Goal: Transaction & Acquisition: Download file/media

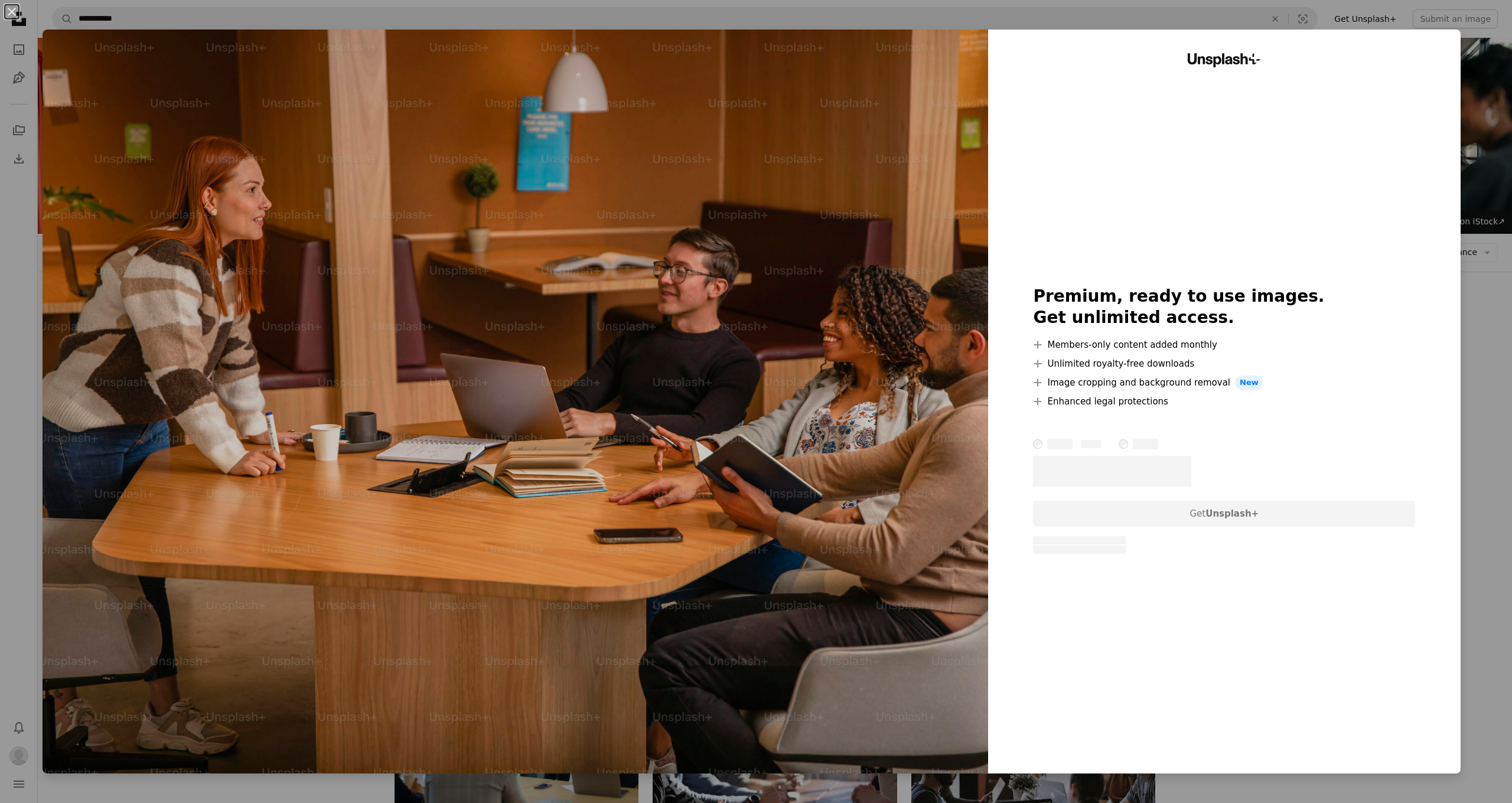
scroll to position [7842, 0]
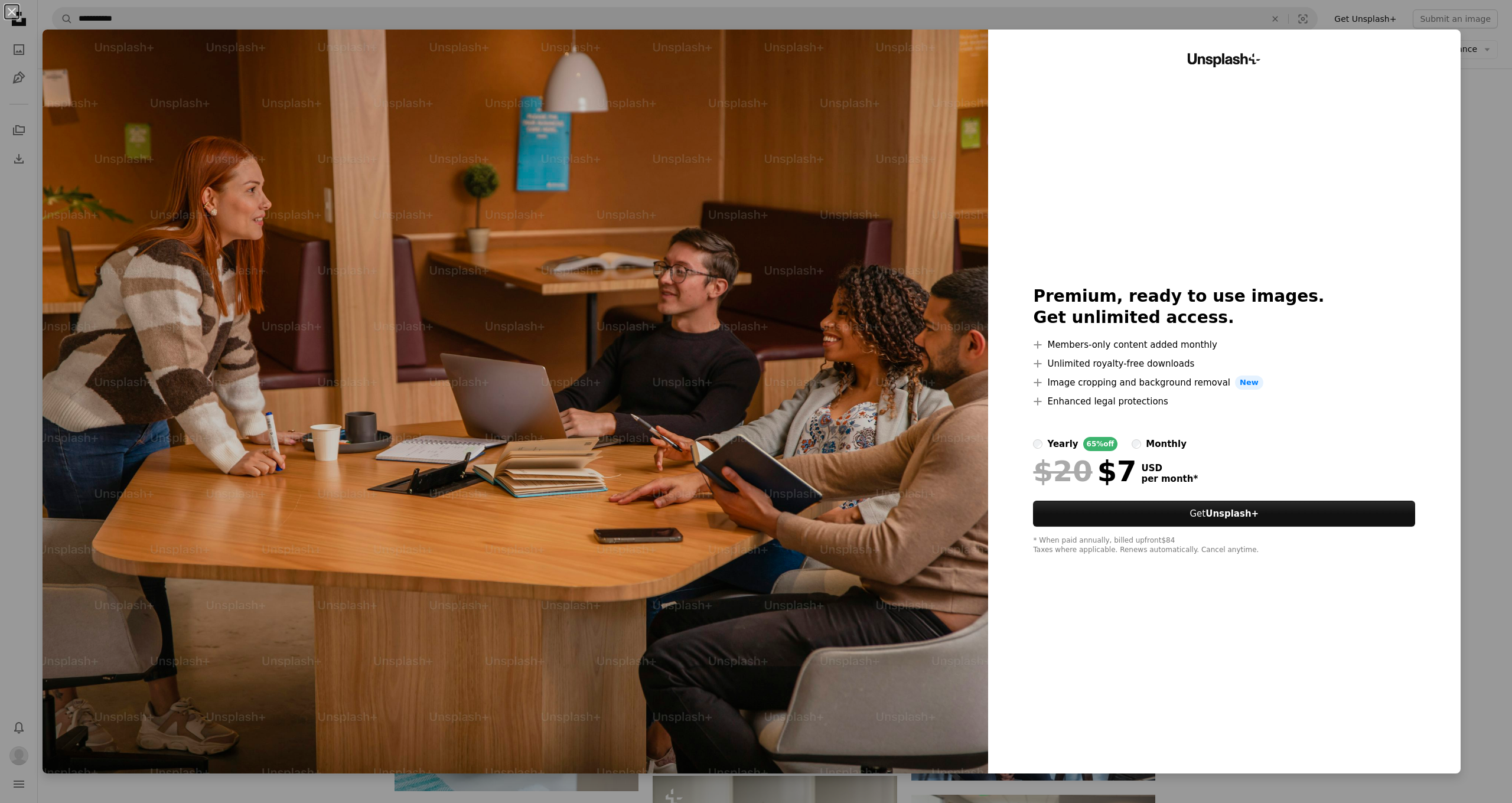
click at [1499, 104] on div "An X shape Unsplash+ Premium, ready to use images. Get unlimited access. A plus…" at bounding box center [756, 401] width 1512 height 803
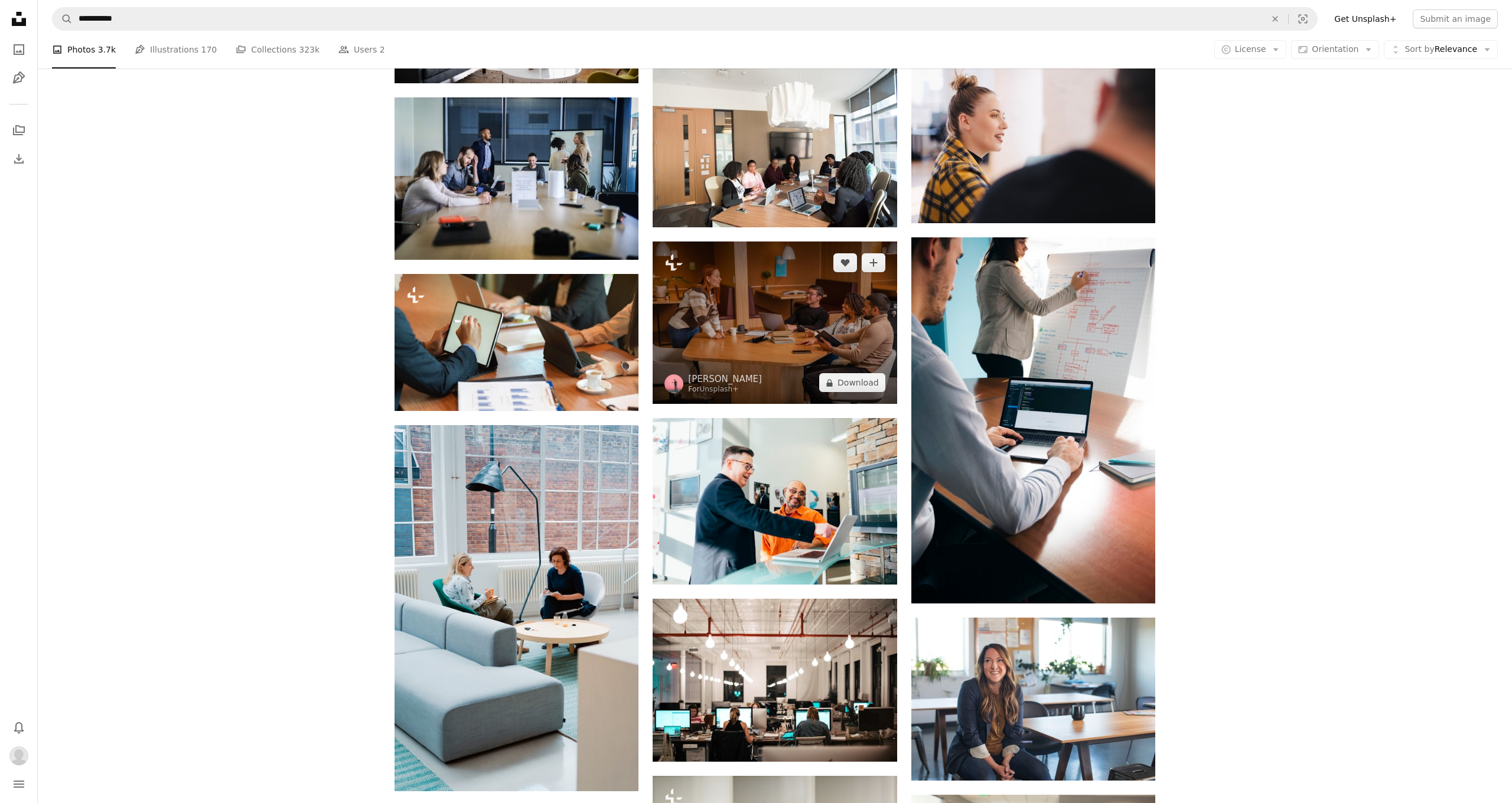
click at [842, 301] on img at bounding box center [774, 322] width 244 height 162
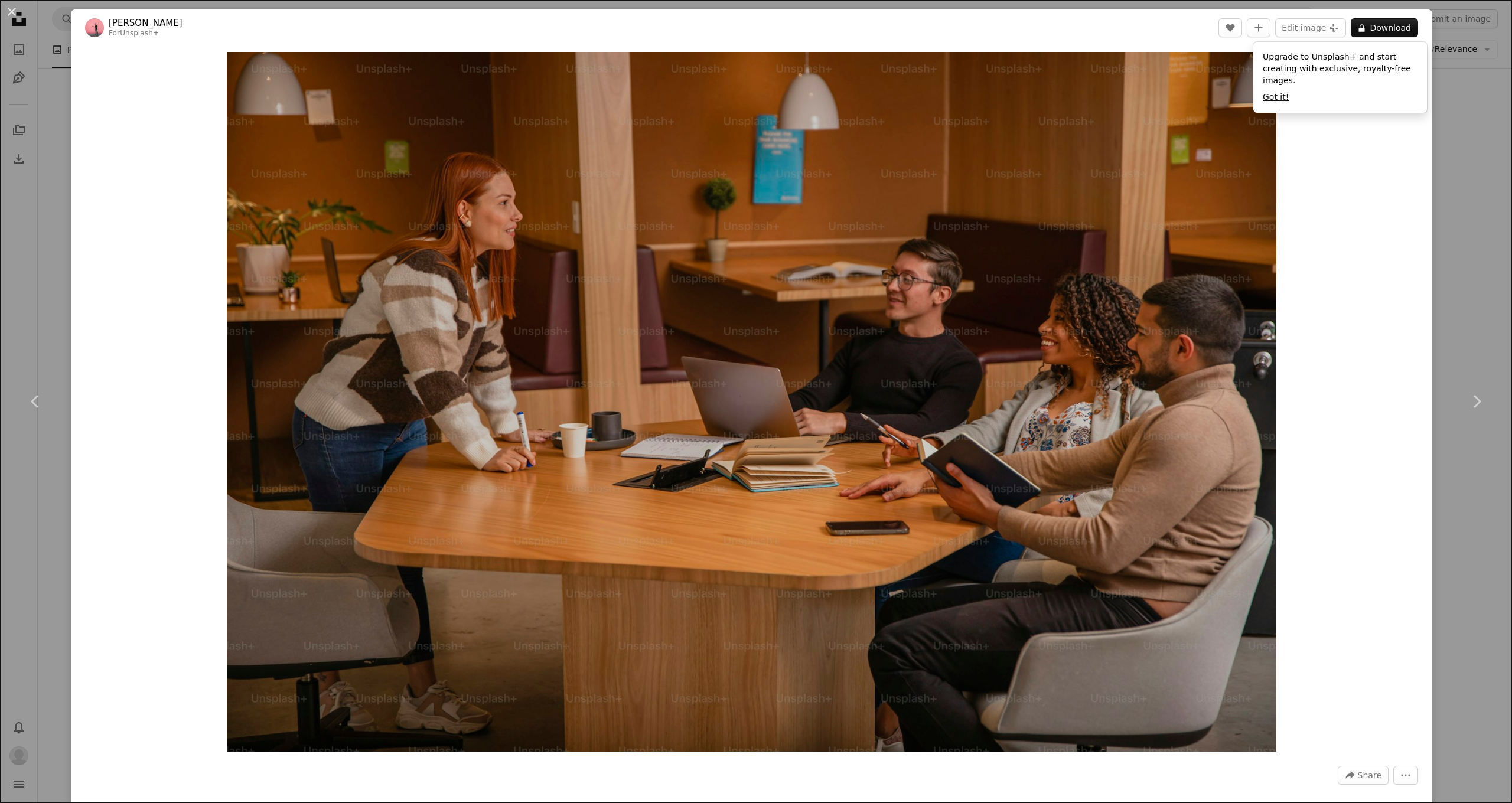
click at [1275, 96] on button "Got it!" at bounding box center [1275, 97] width 26 height 12
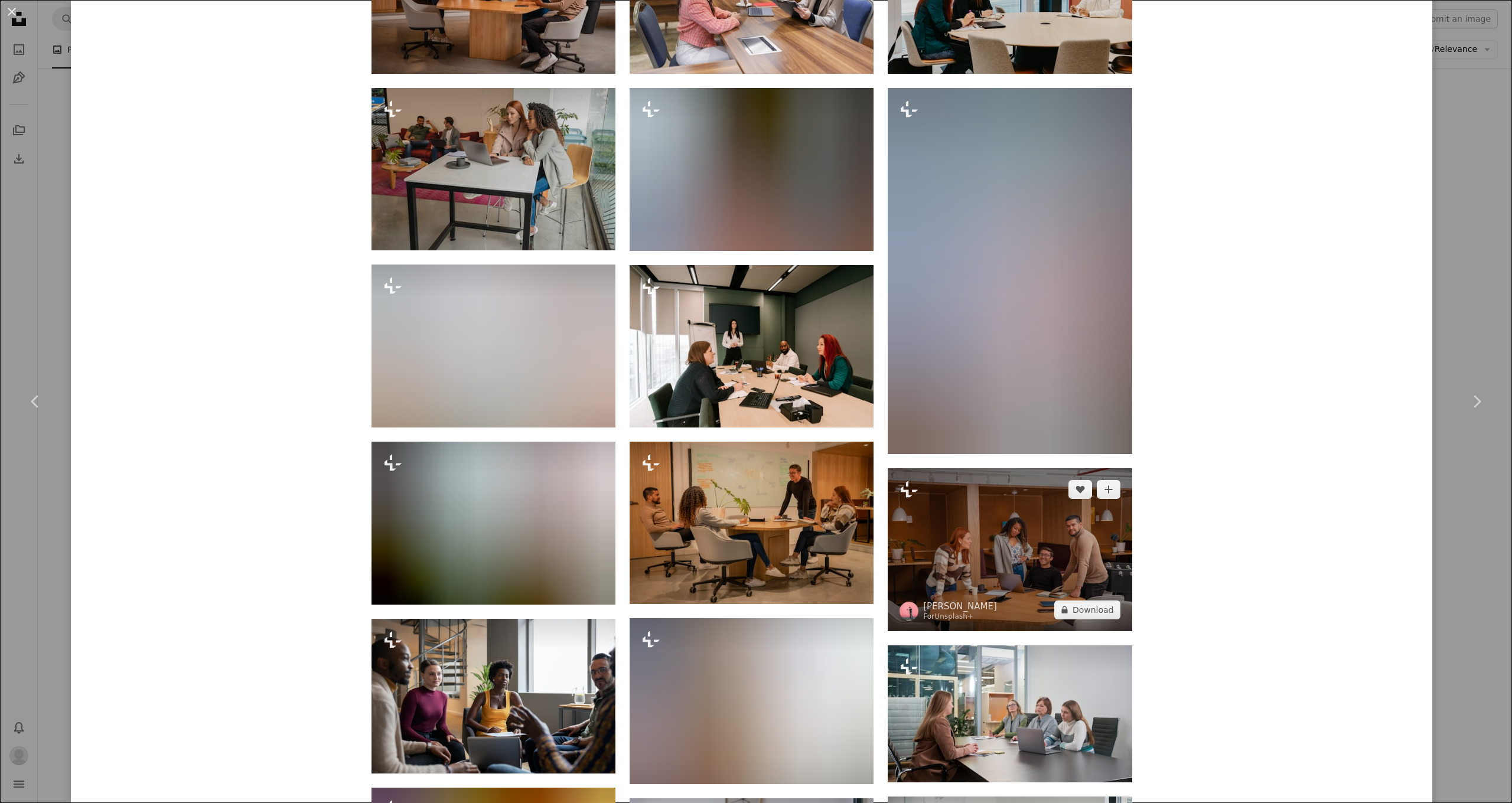
scroll to position [1269, 0]
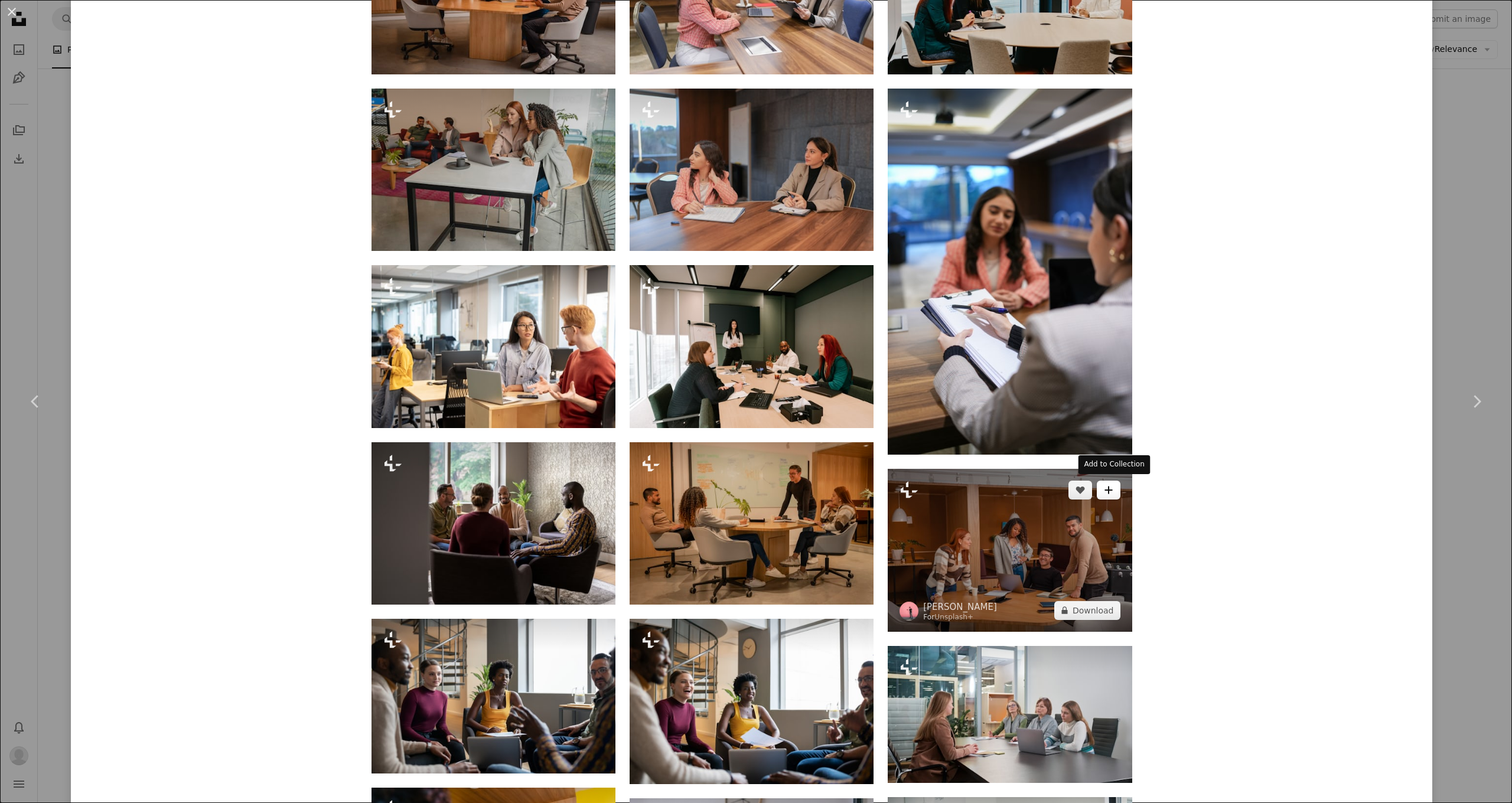
click at [1114, 493] on button "A plus sign" at bounding box center [1108, 490] width 23 height 19
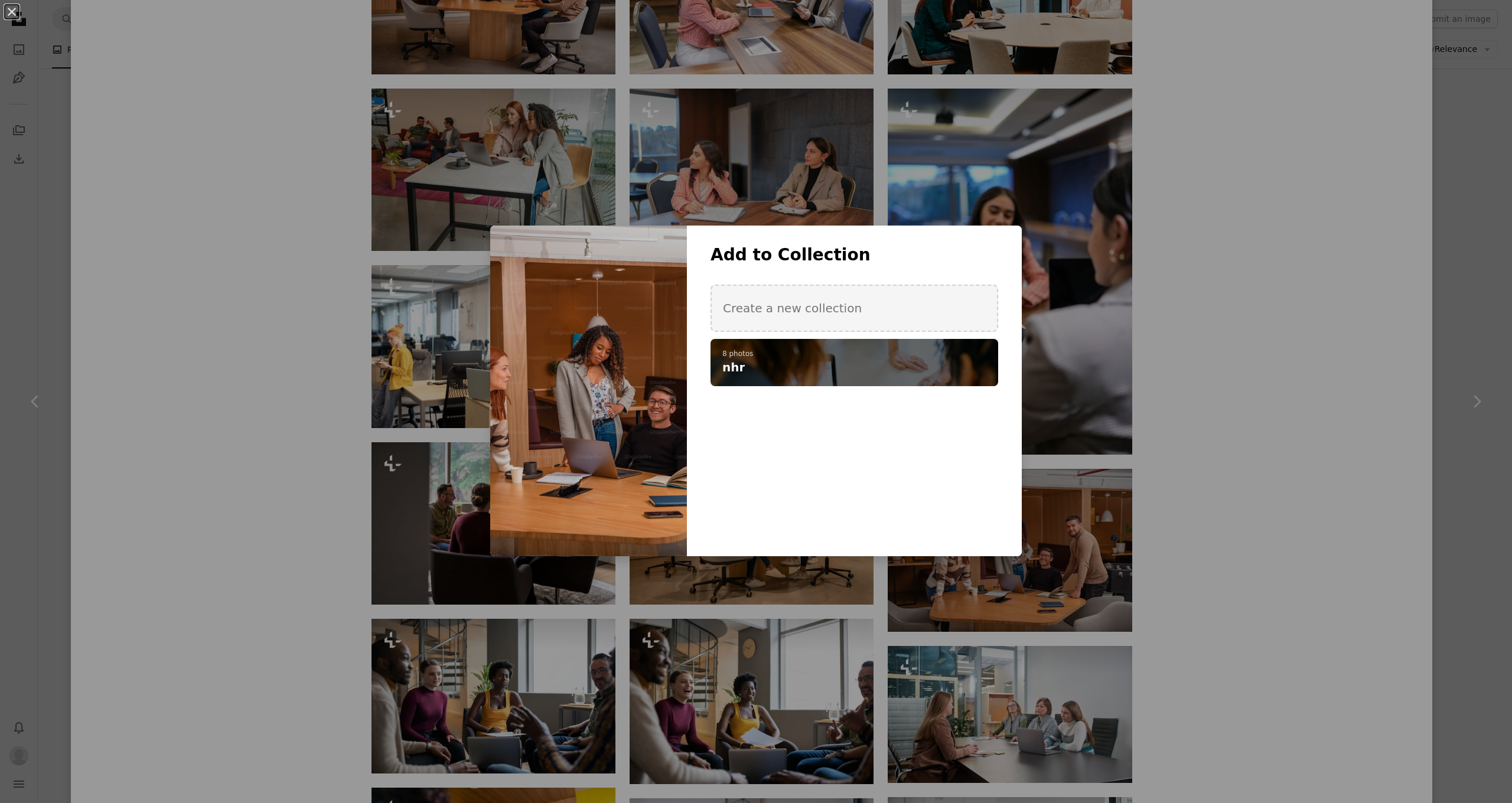
click at [877, 362] on h4 "nhr" at bounding box center [848, 367] width 251 height 16
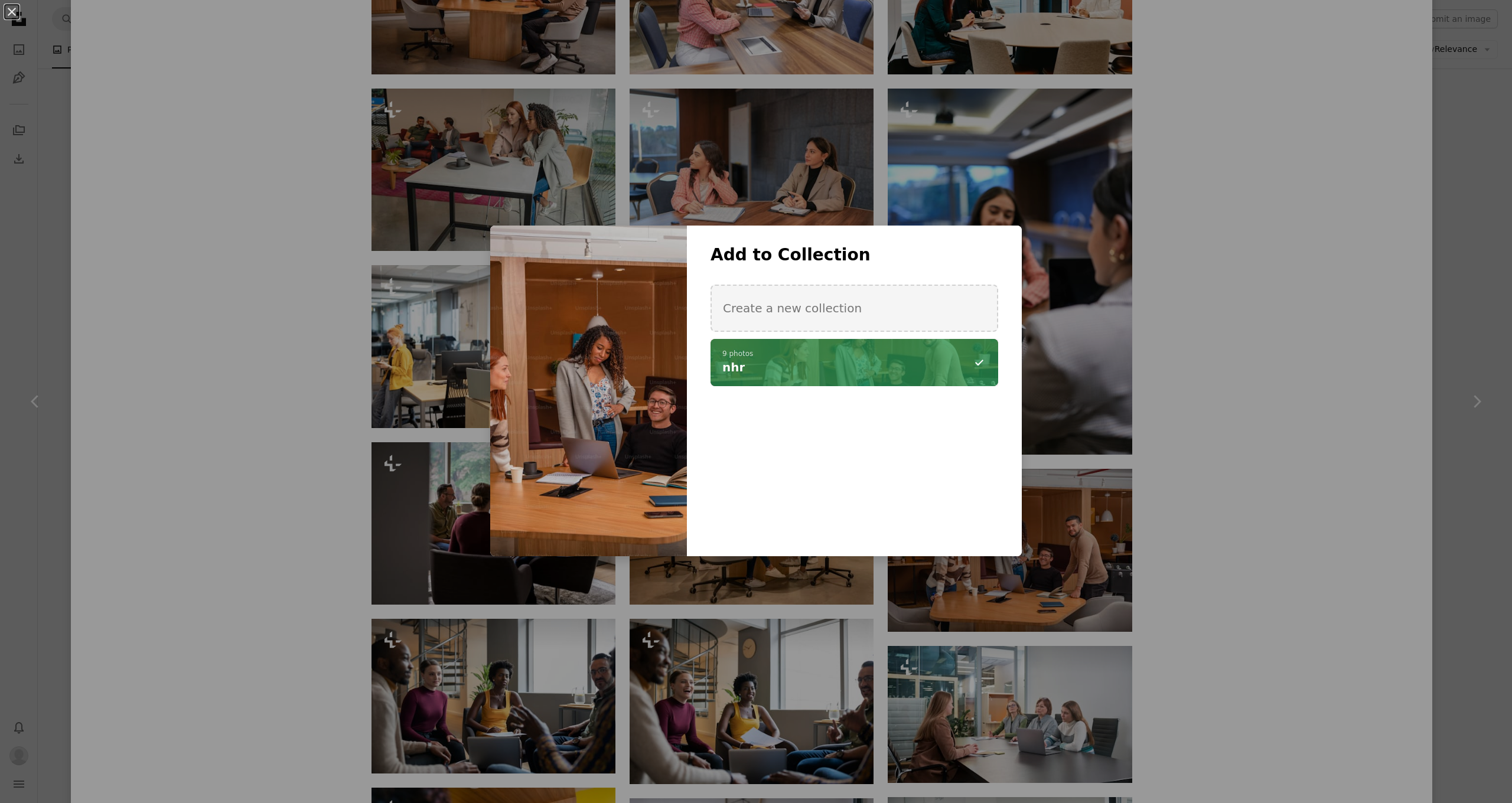
click at [1219, 512] on div "An X shape Add to Collection Create a new collection A checkmark A minus sign 9…" at bounding box center [756, 401] width 1512 height 803
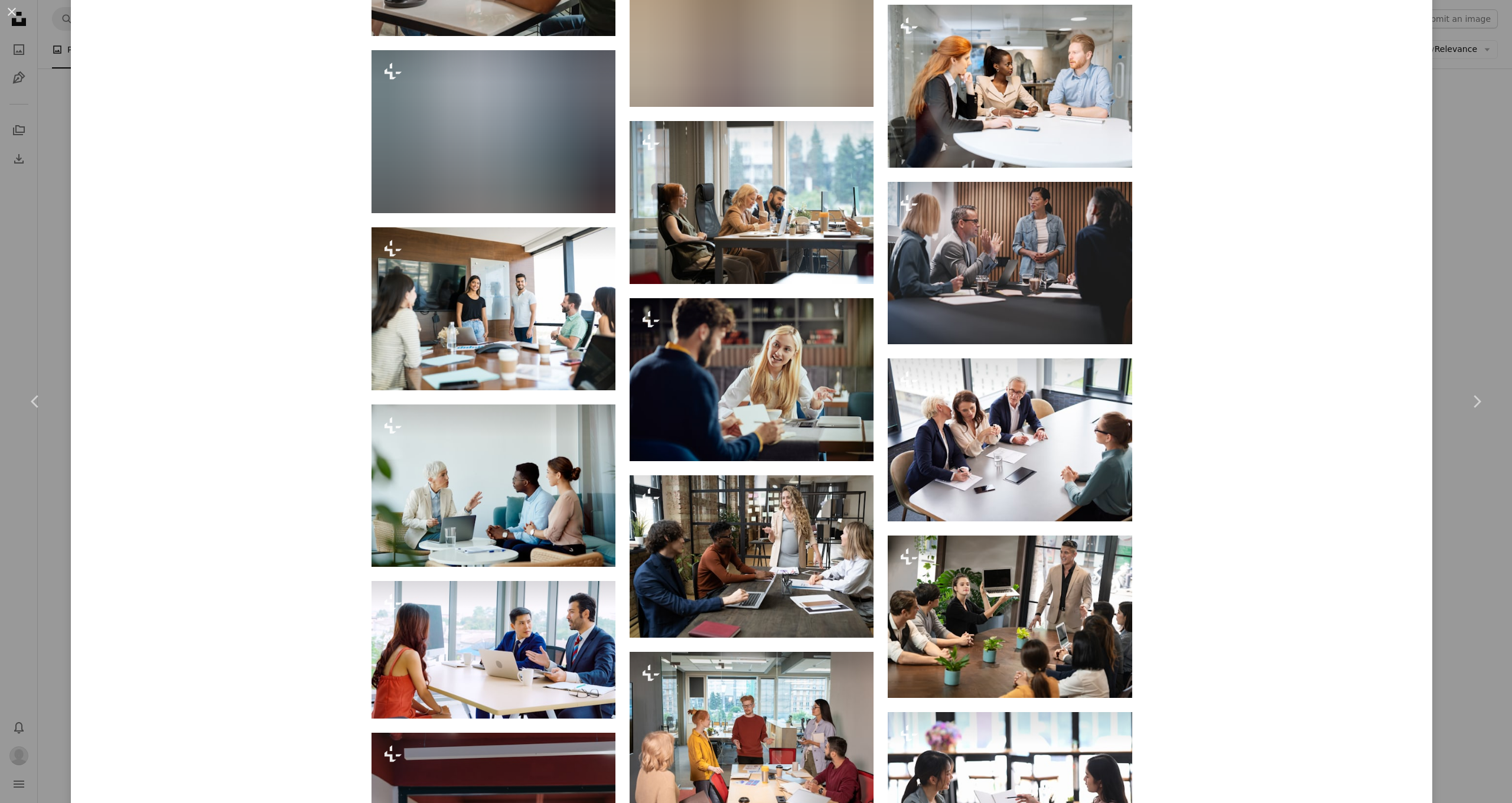
scroll to position [5084, 0]
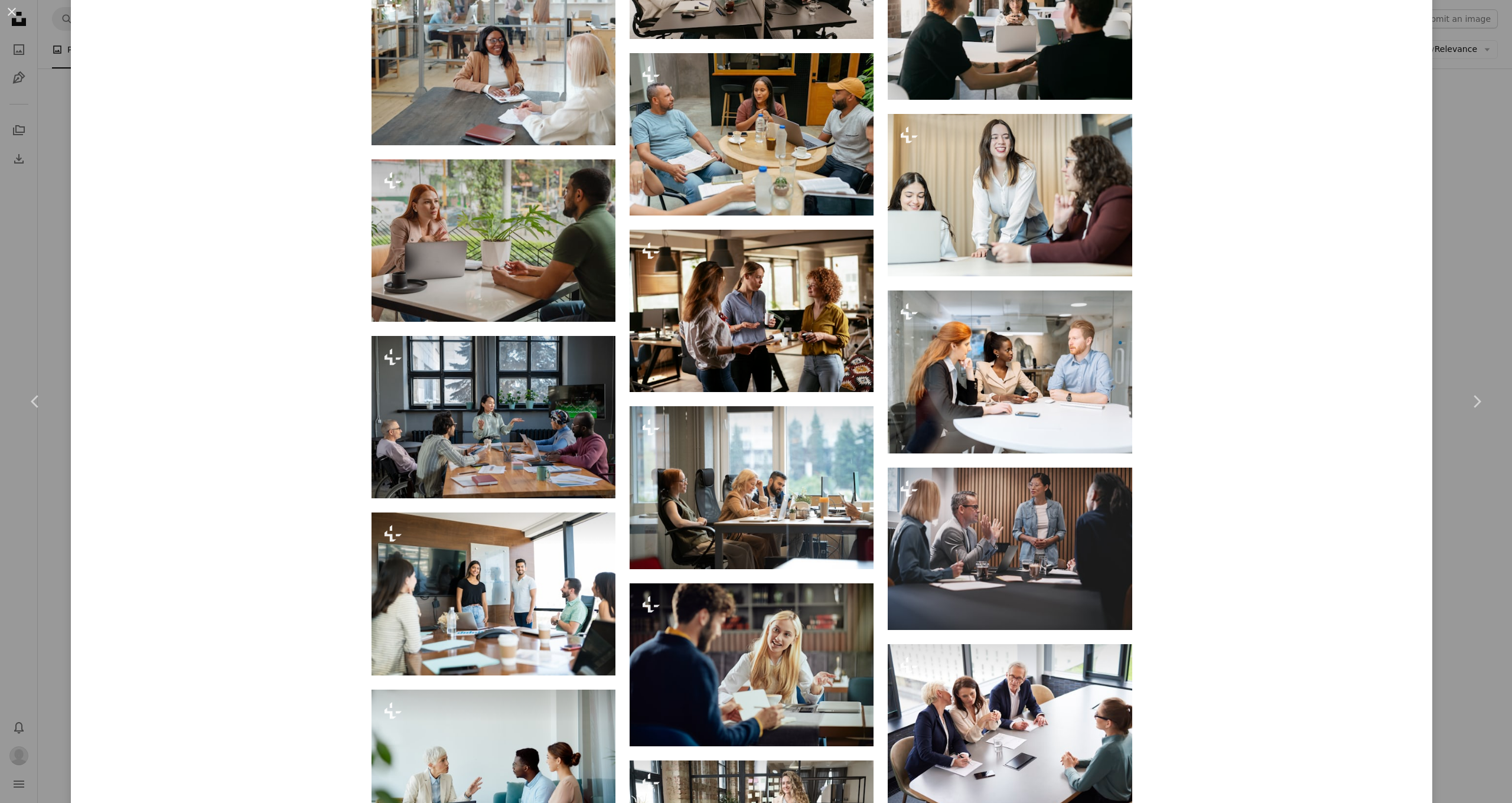
click at [1486, 214] on div "An X shape Chevron left Chevron right [PERSON_NAME] For Unsplash+ A heart A plu…" at bounding box center [756, 401] width 1512 height 803
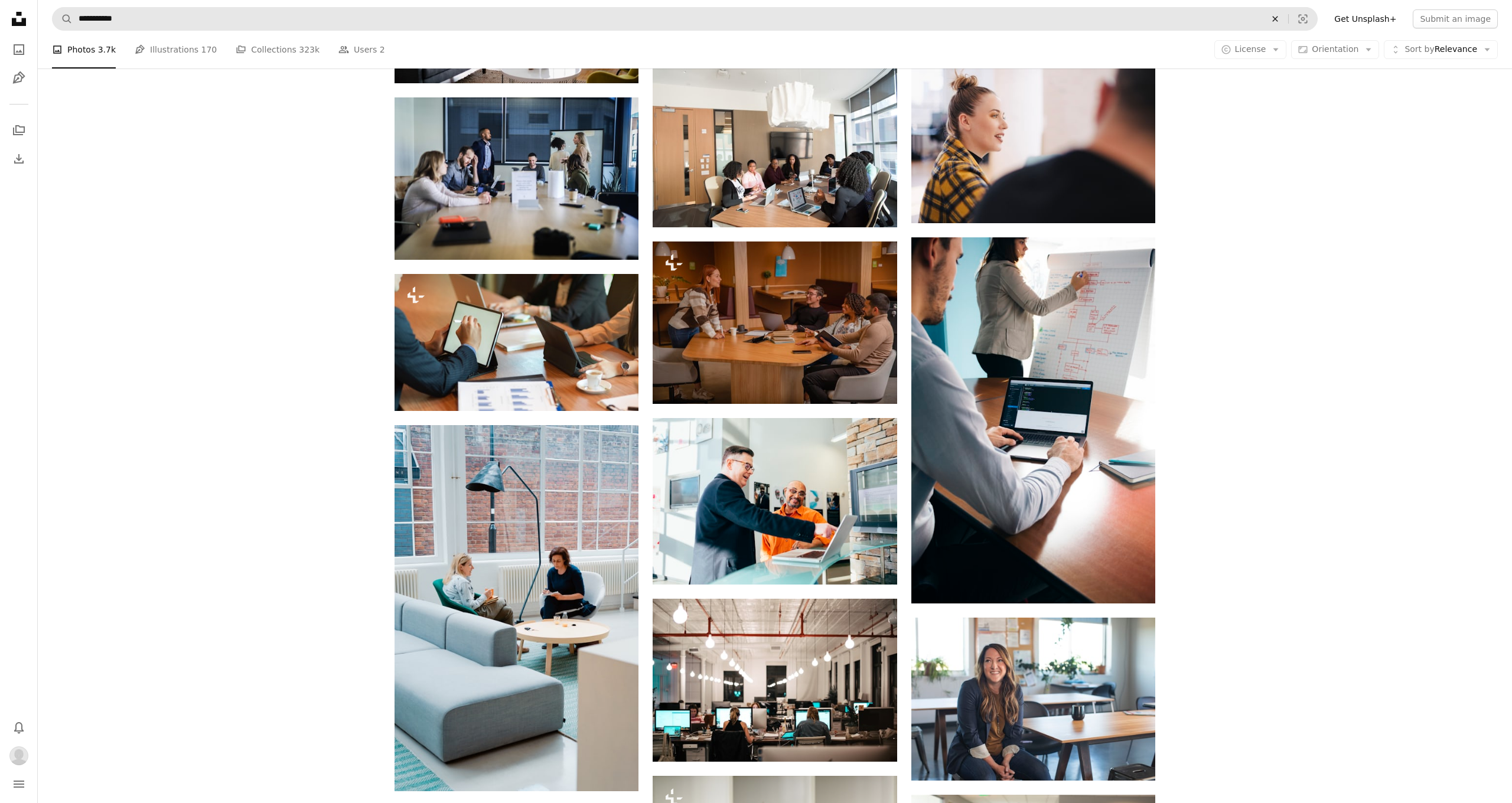
click at [1288, 23] on icon "An X shape" at bounding box center [1274, 19] width 26 height 10
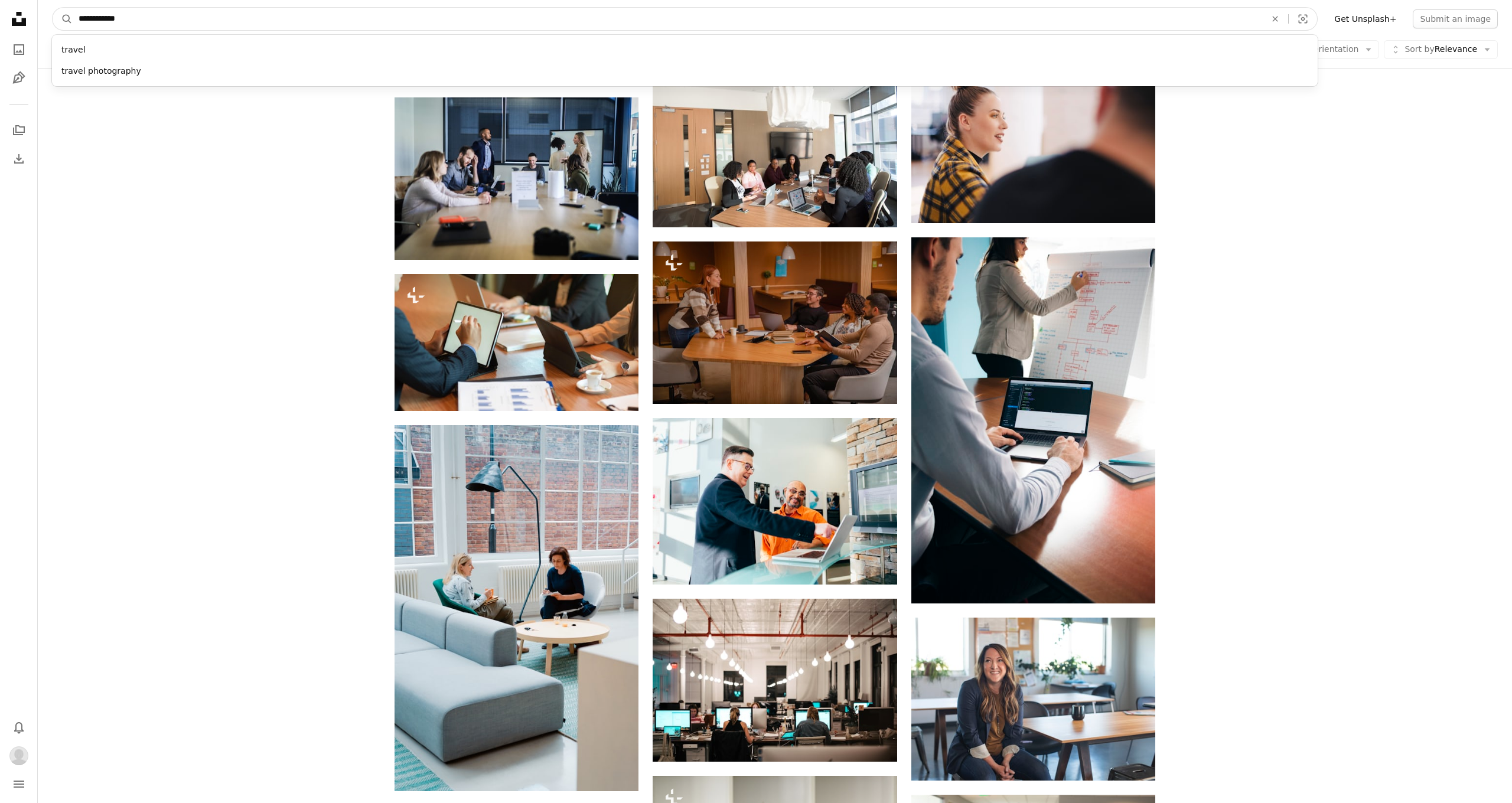
type input "**********"
click at [63, 19] on button "A magnifying glass" at bounding box center [63, 19] width 20 height 22
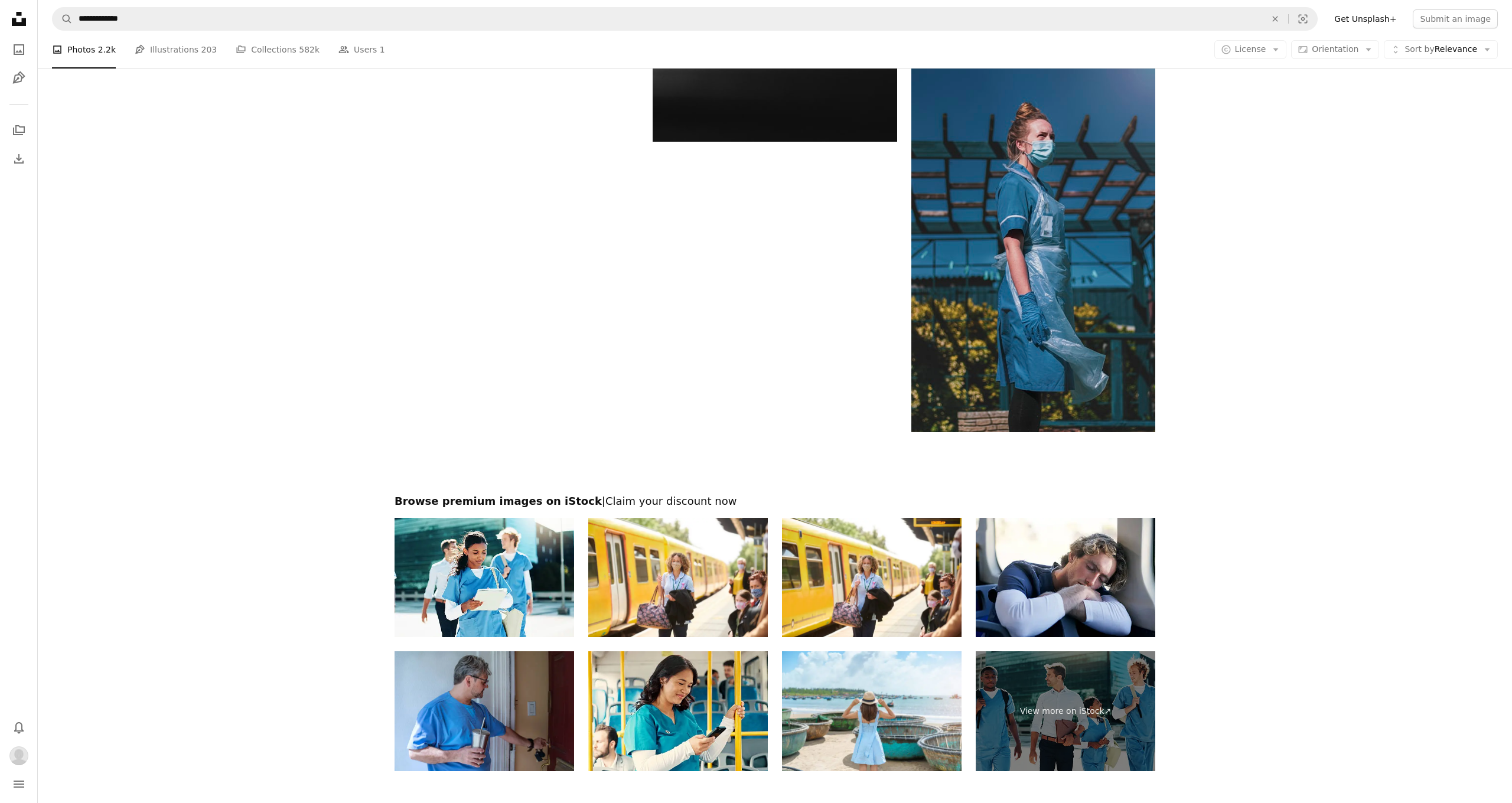
scroll to position [2141, 0]
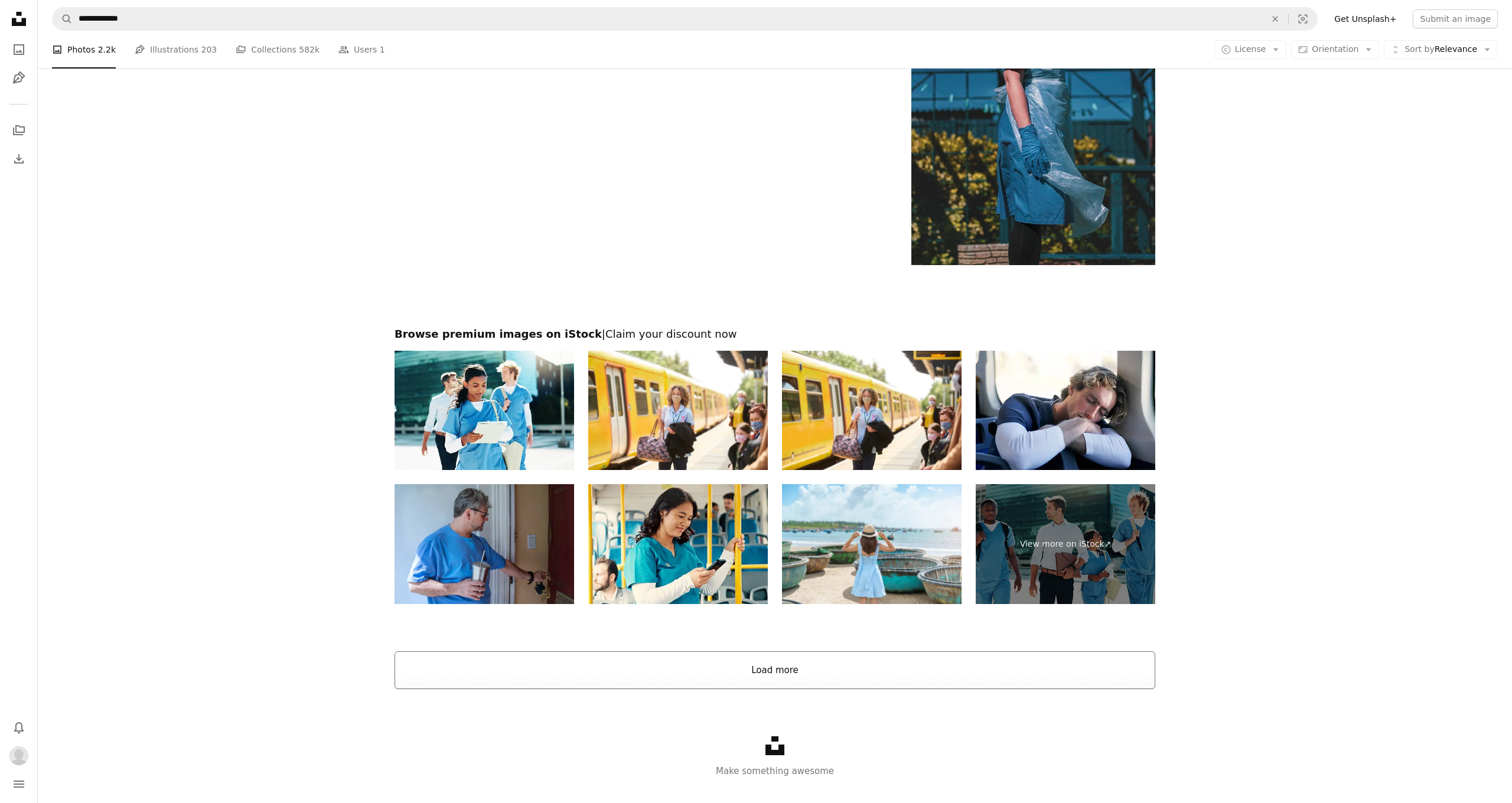
click at [1140, 665] on button "Load more" at bounding box center [775, 670] width 761 height 38
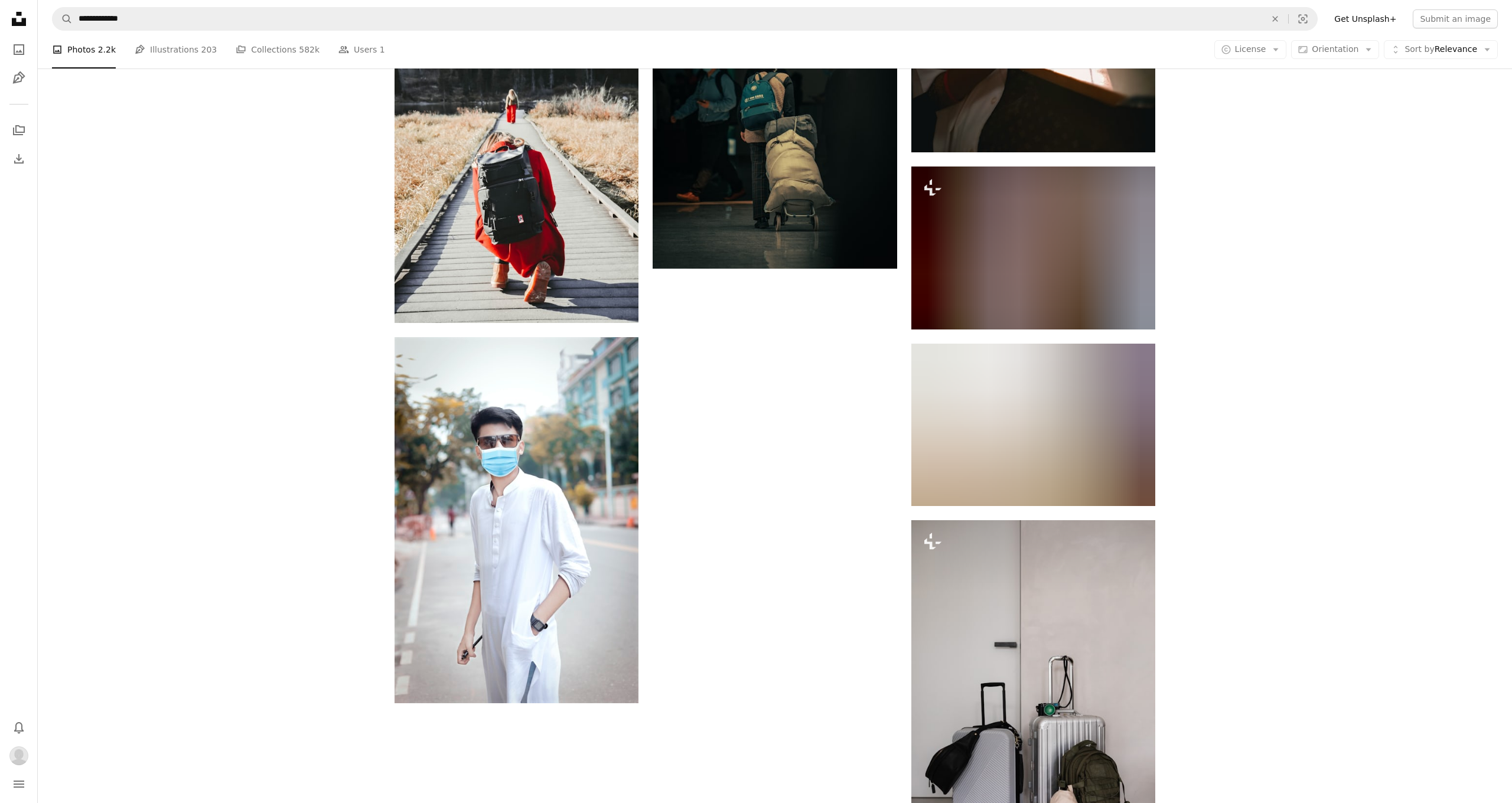
scroll to position [21839, 0]
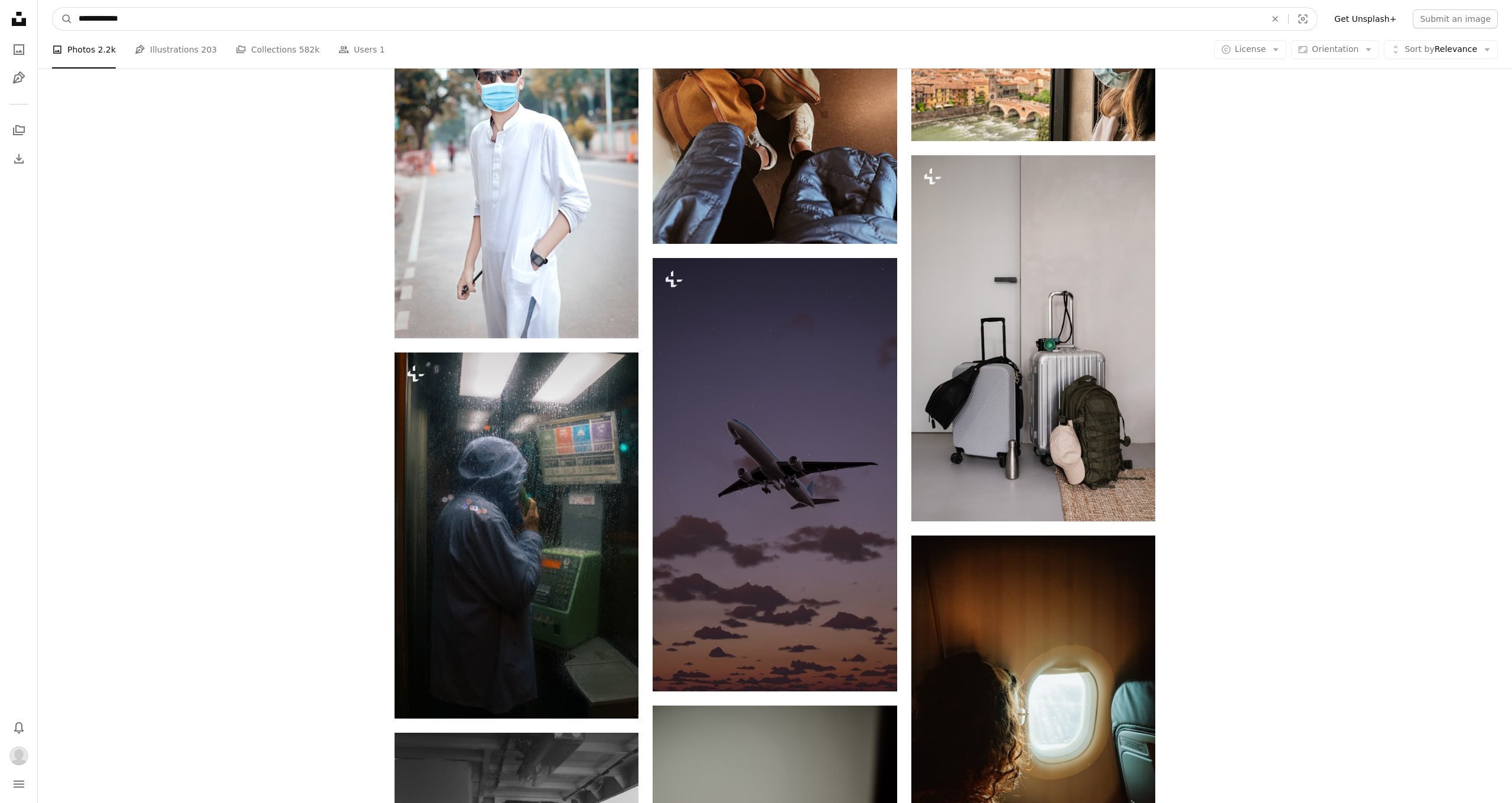
click at [835, 8] on input "**********" at bounding box center [667, 19] width 1189 height 22
click at [836, 14] on input "**********" at bounding box center [667, 19] width 1189 height 22
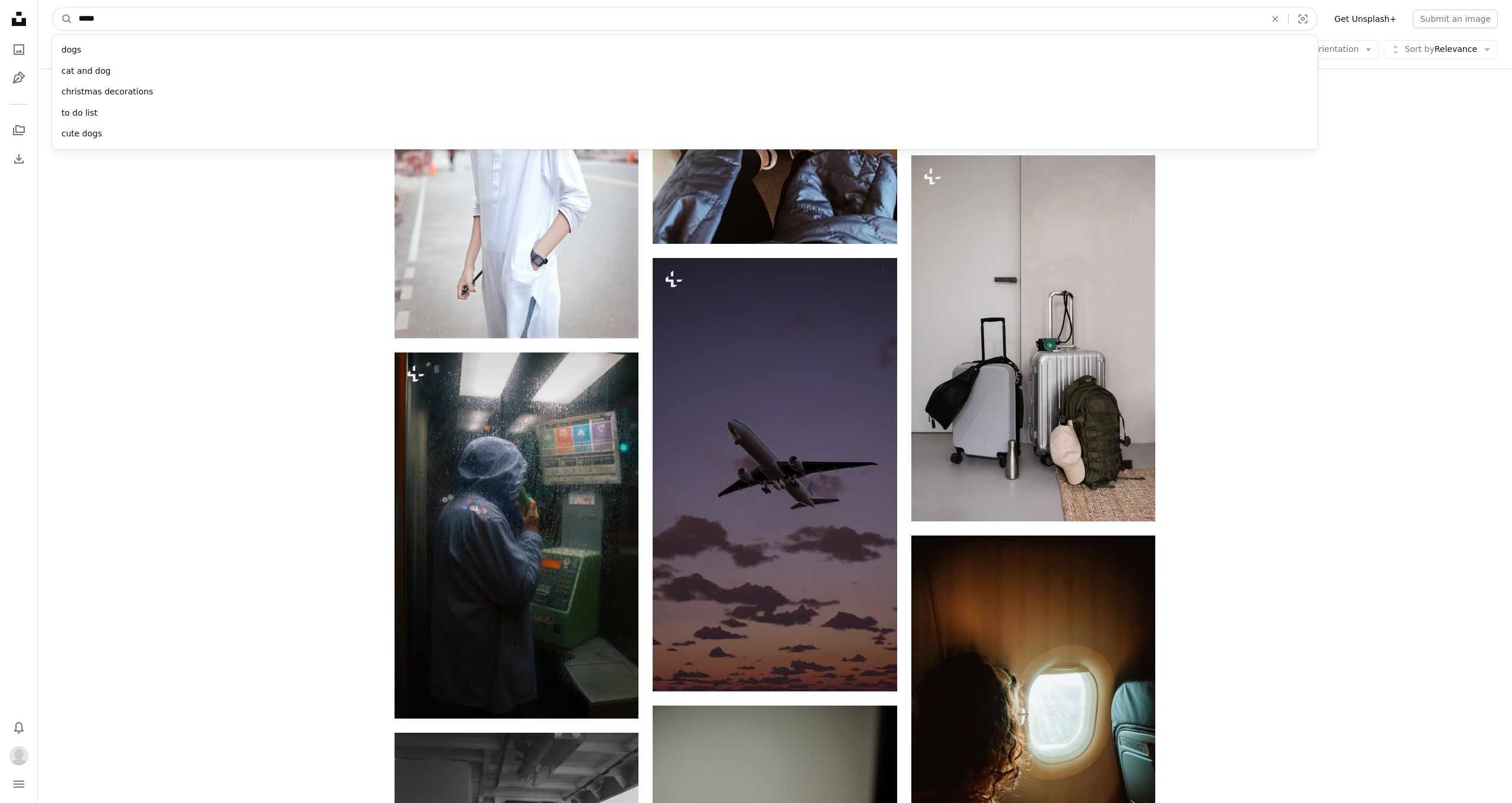
type input "******"
click at [63, 19] on button "A magnifying glass" at bounding box center [63, 19] width 20 height 22
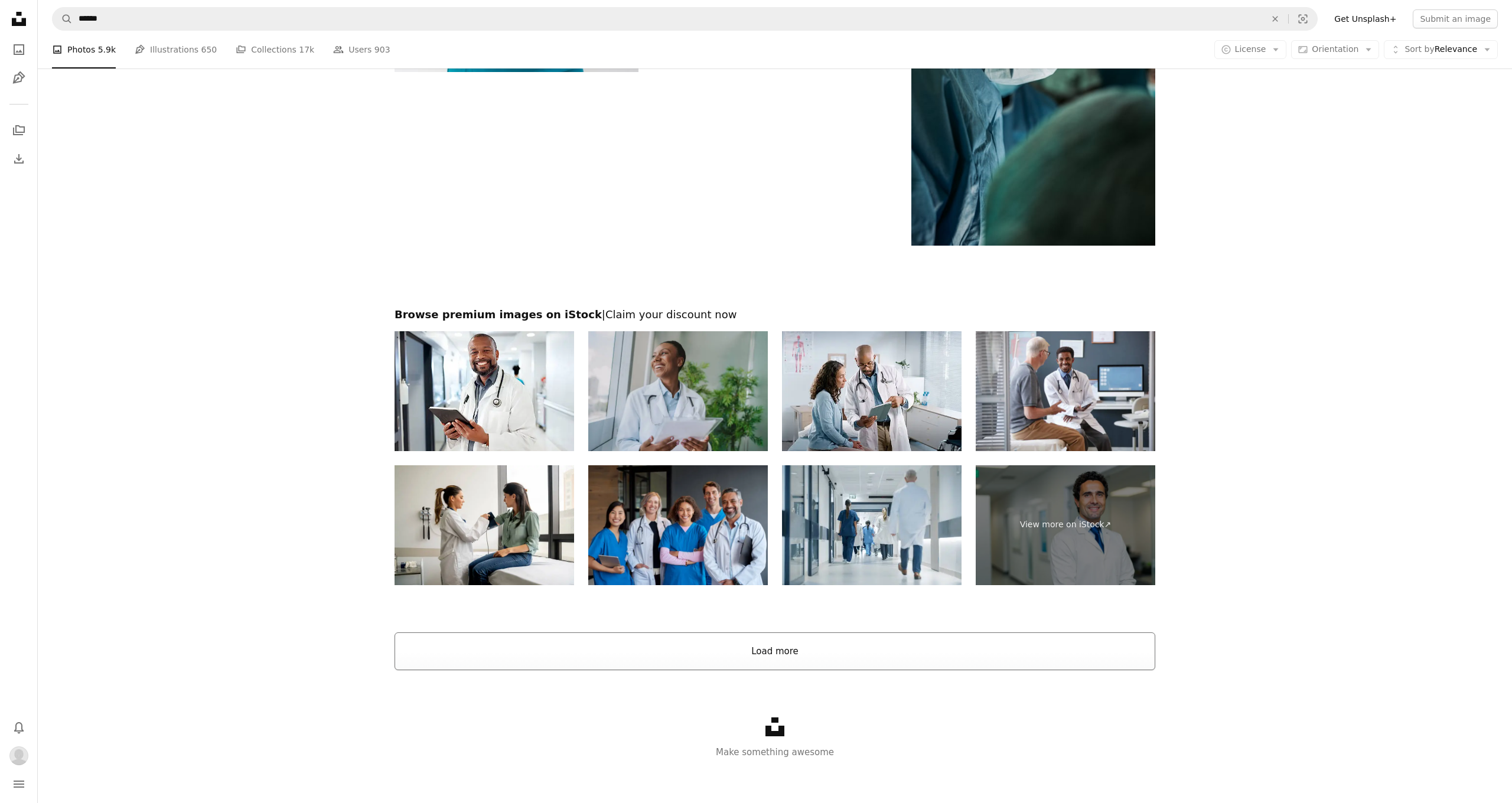
click at [862, 643] on button "Load more" at bounding box center [775, 651] width 761 height 38
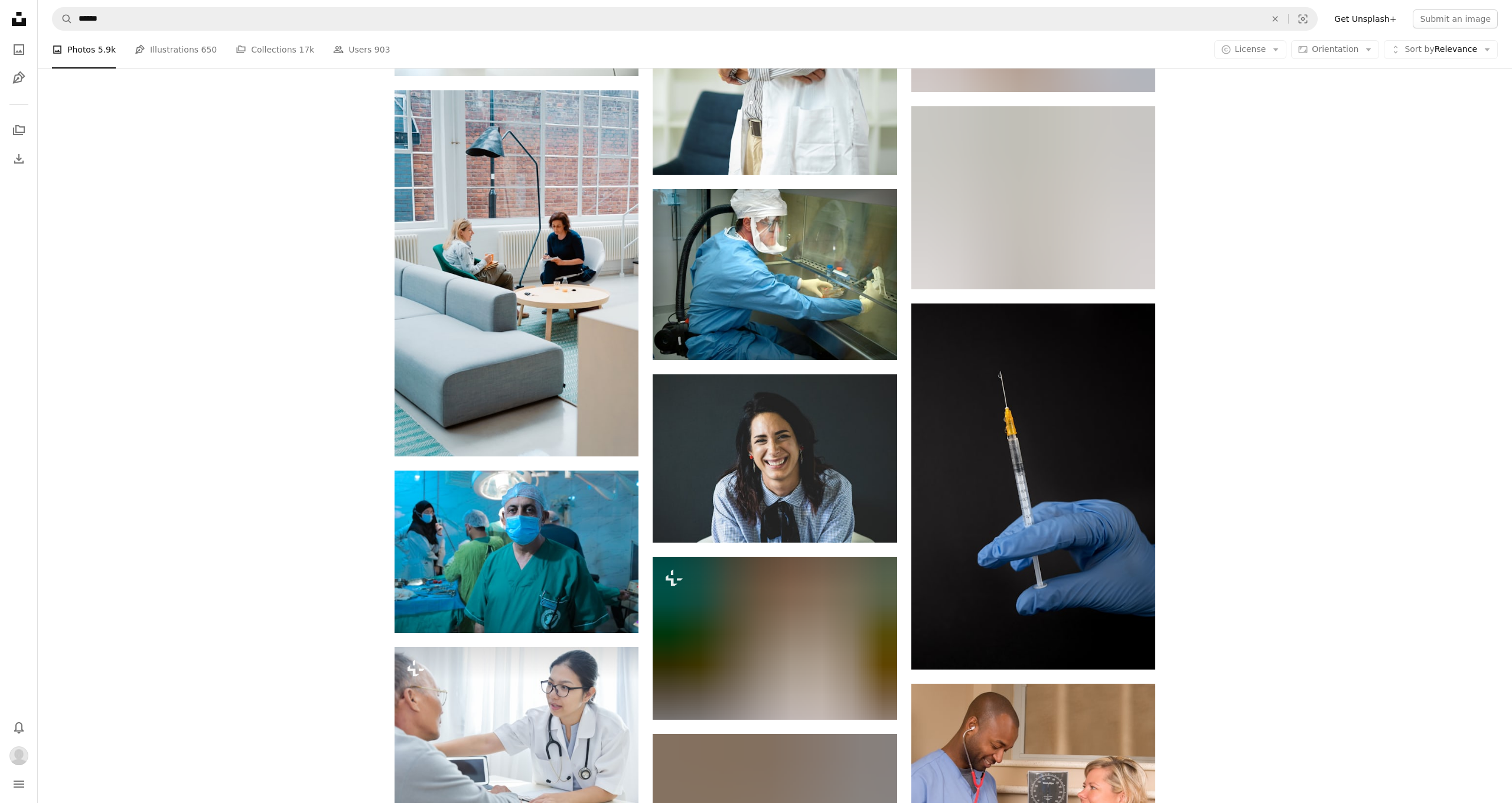
scroll to position [26394, 0]
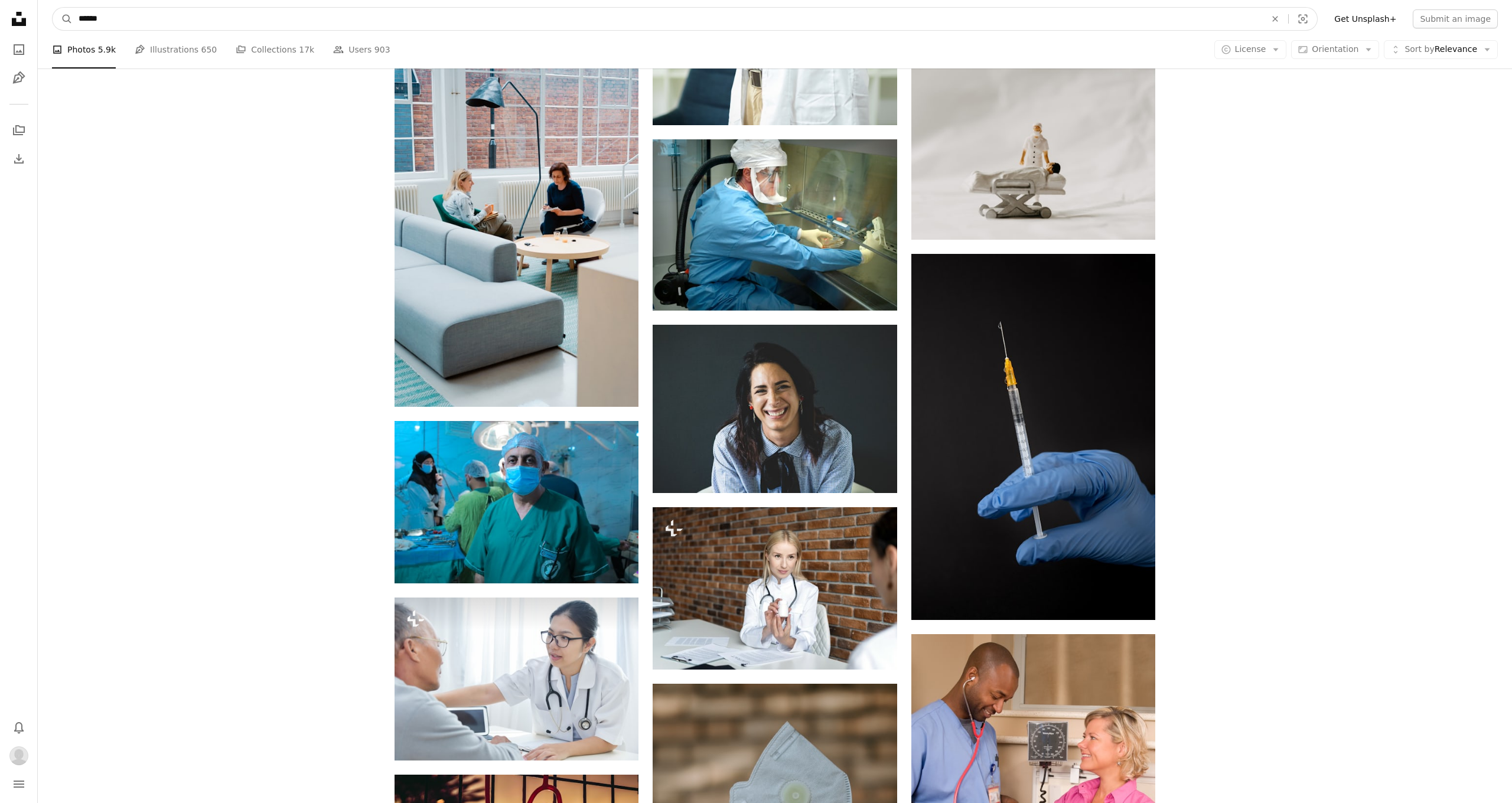
click at [695, 25] on input "******" at bounding box center [667, 19] width 1189 height 22
type input "*******"
click at [63, 19] on button "A magnifying glass" at bounding box center [63, 19] width 20 height 22
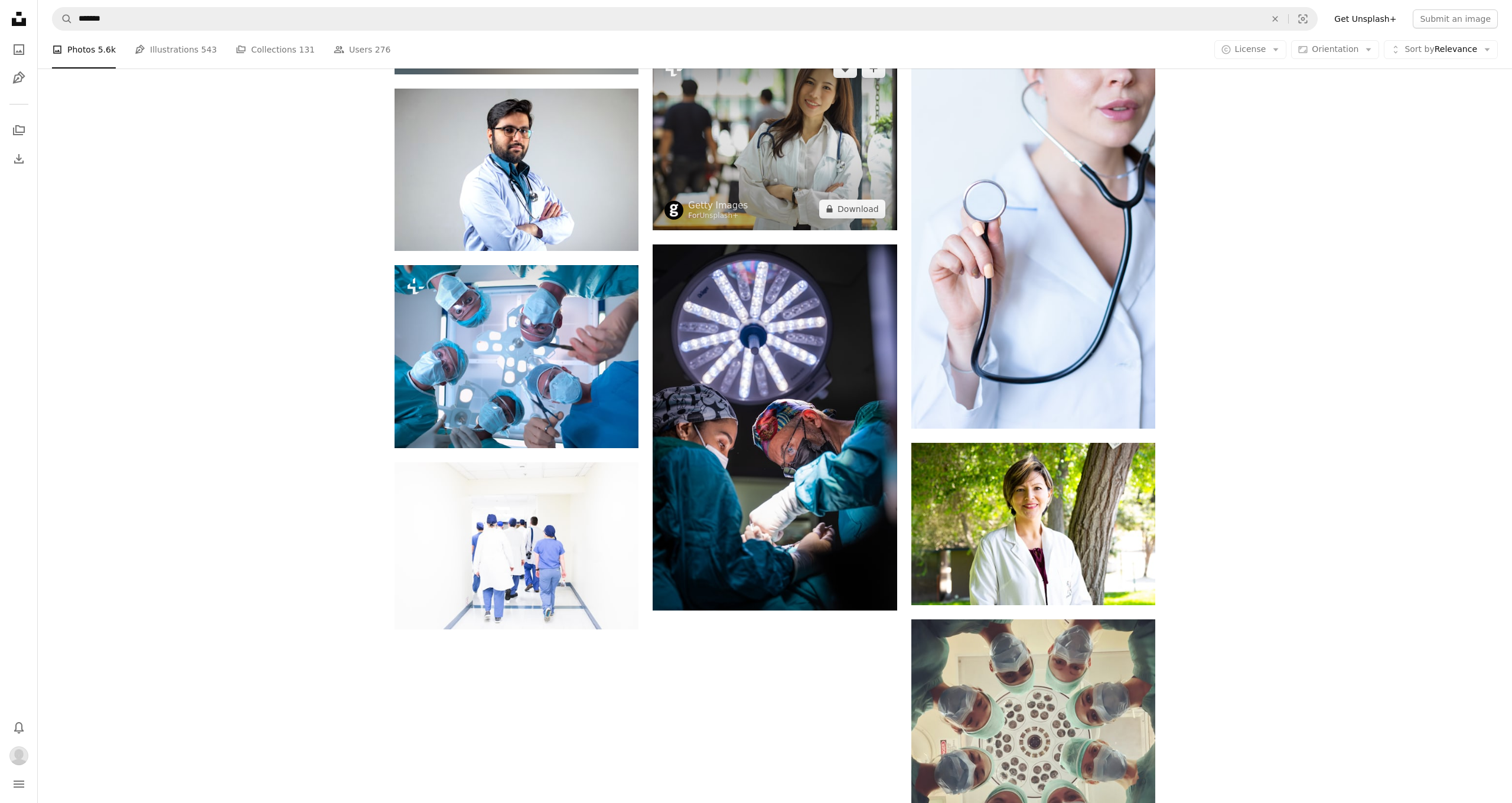
scroll to position [1164, 1]
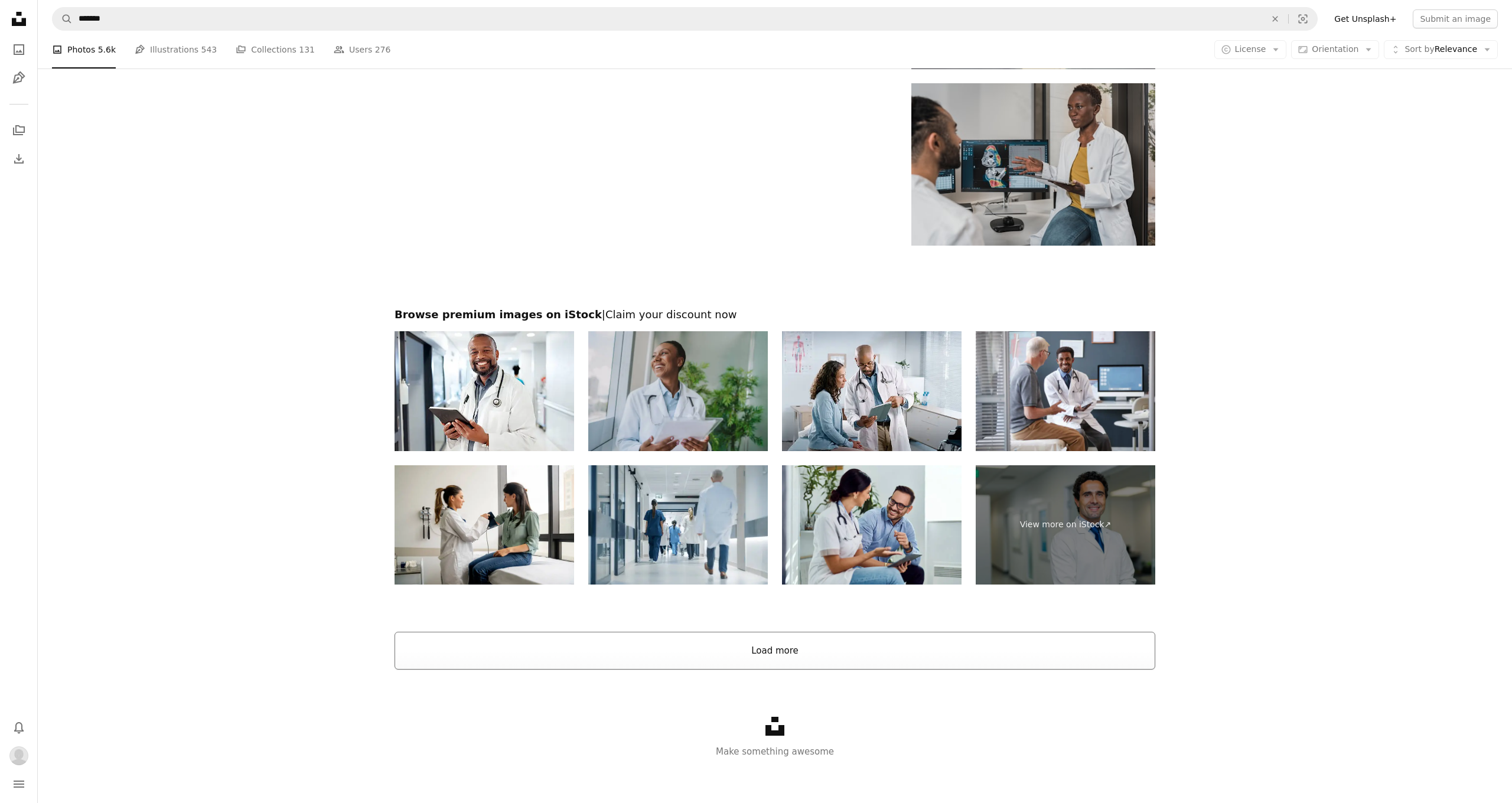
click at [771, 635] on button "Load more" at bounding box center [775, 650] width 761 height 38
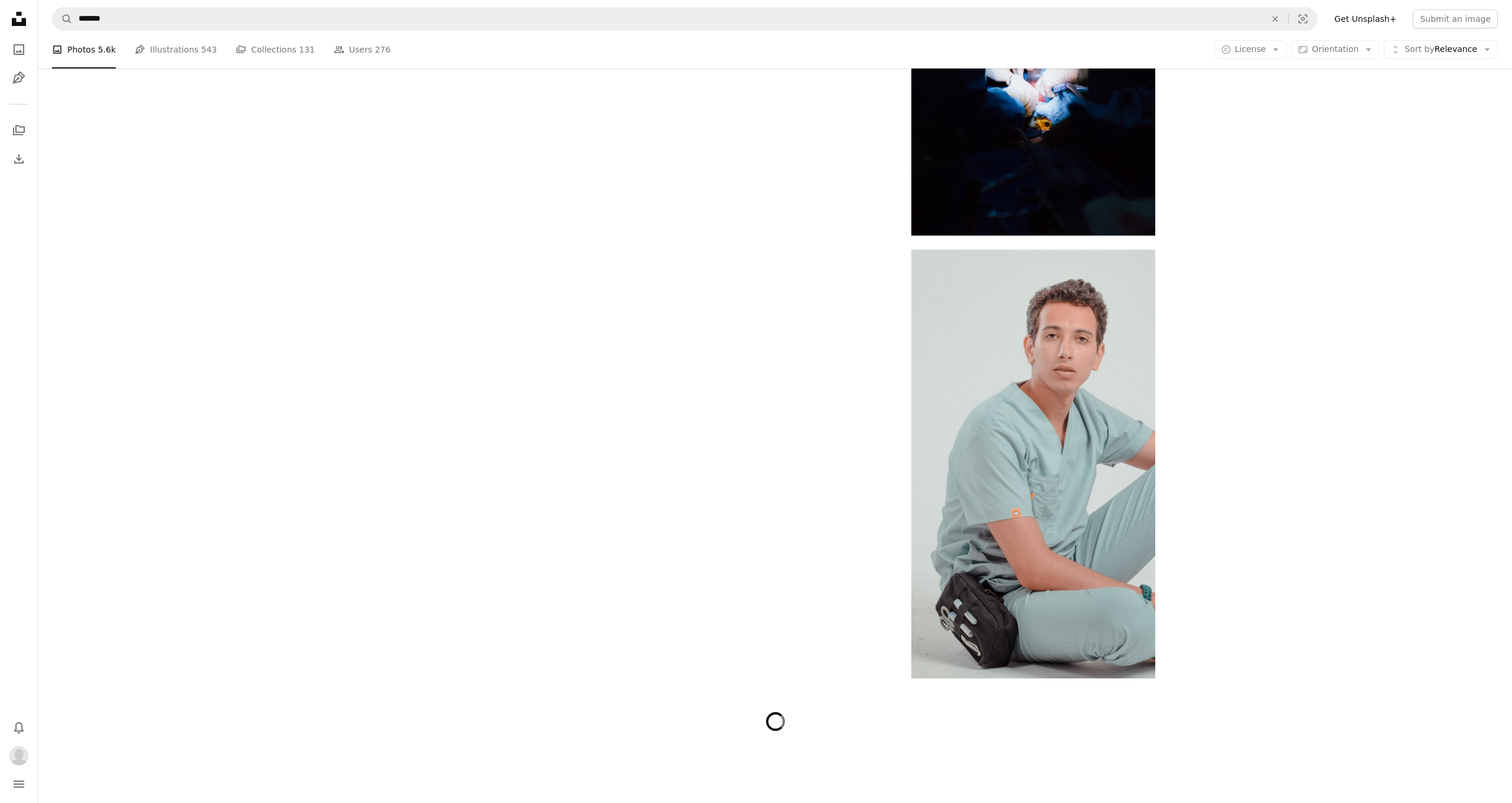
scroll to position [10405, 0]
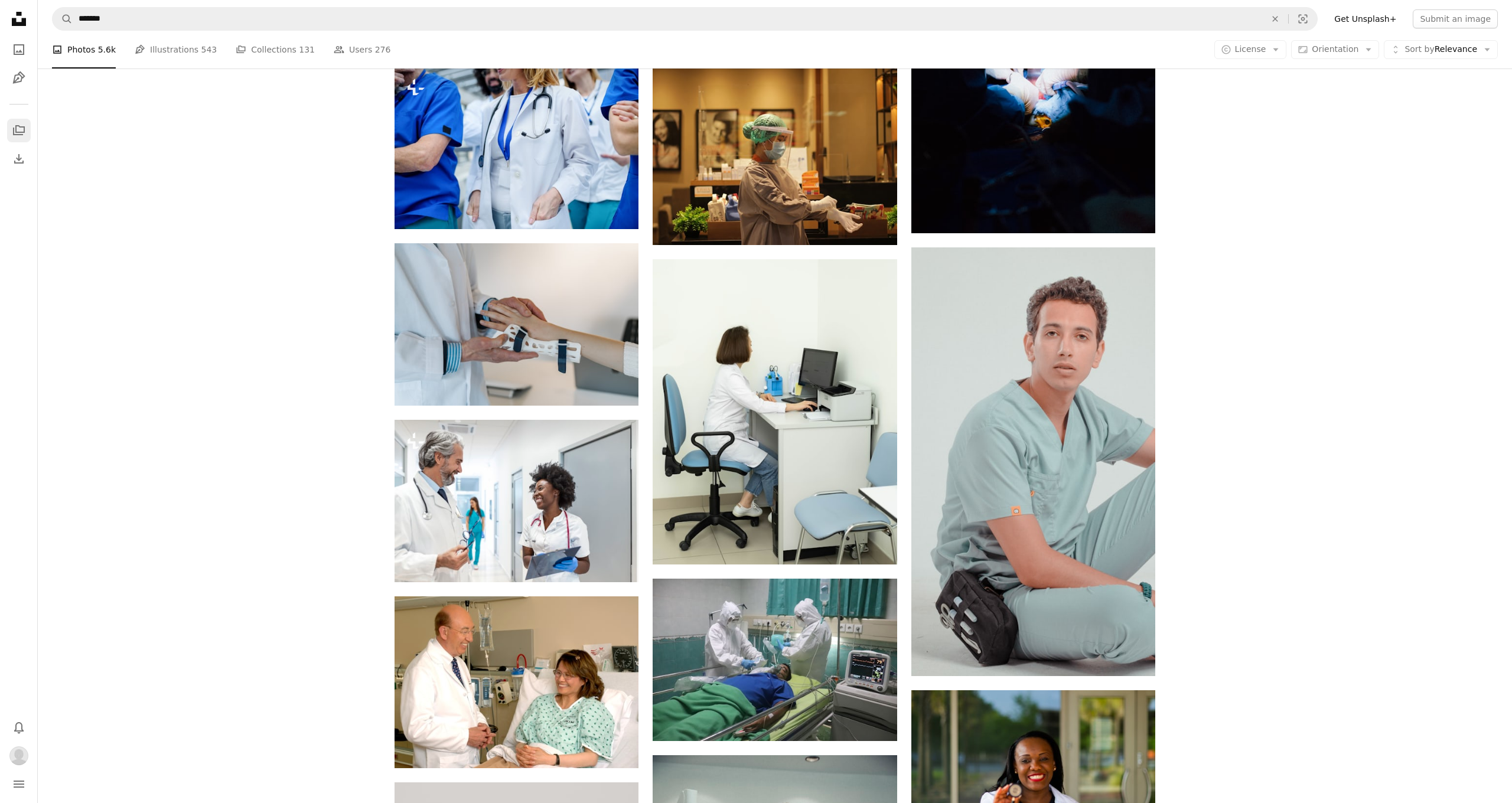
click at [14, 122] on link "A stack of folders" at bounding box center [19, 130] width 23 height 23
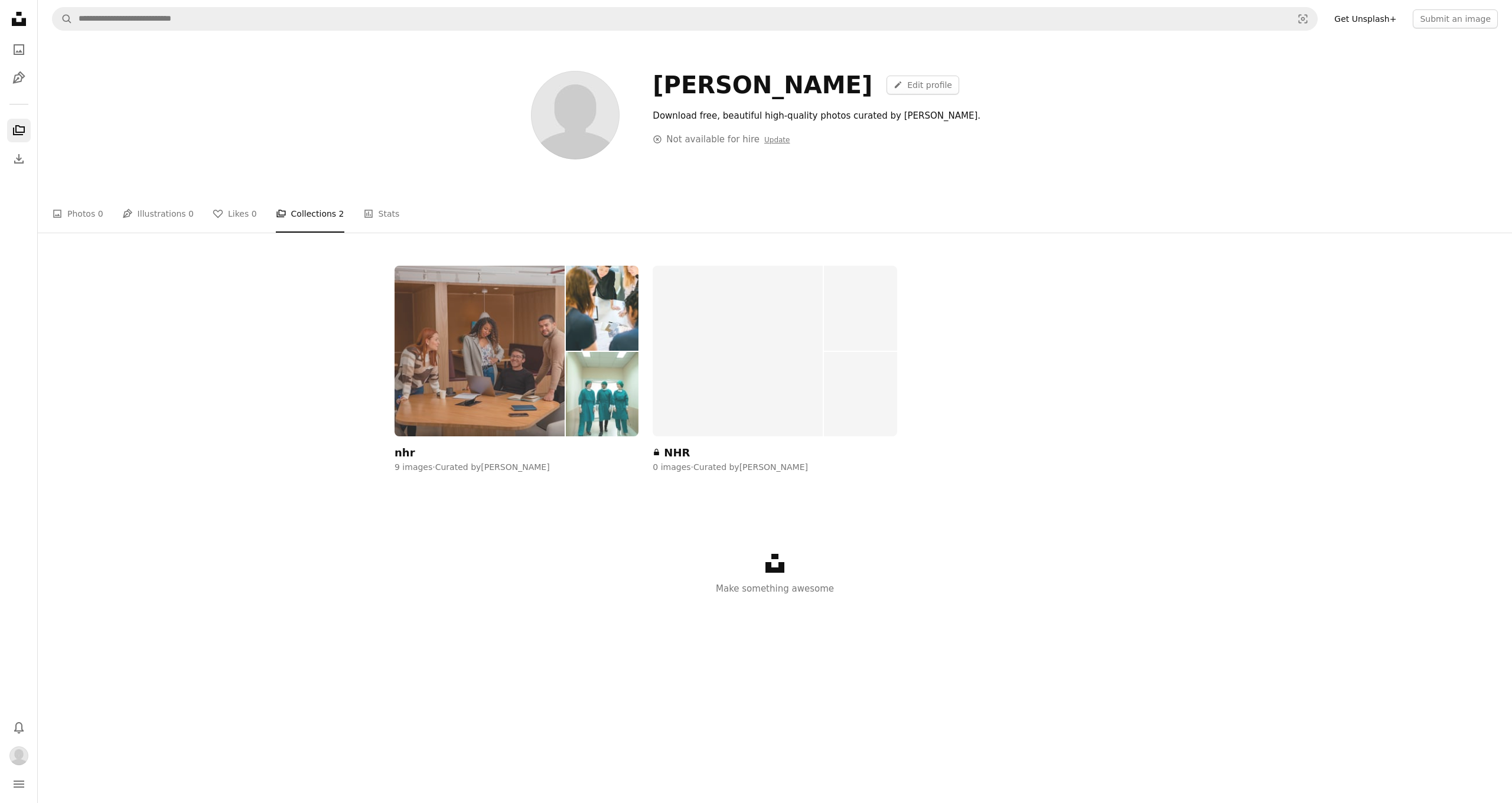
scroll to position [0, 1]
click at [468, 340] on img at bounding box center [480, 351] width 170 height 170
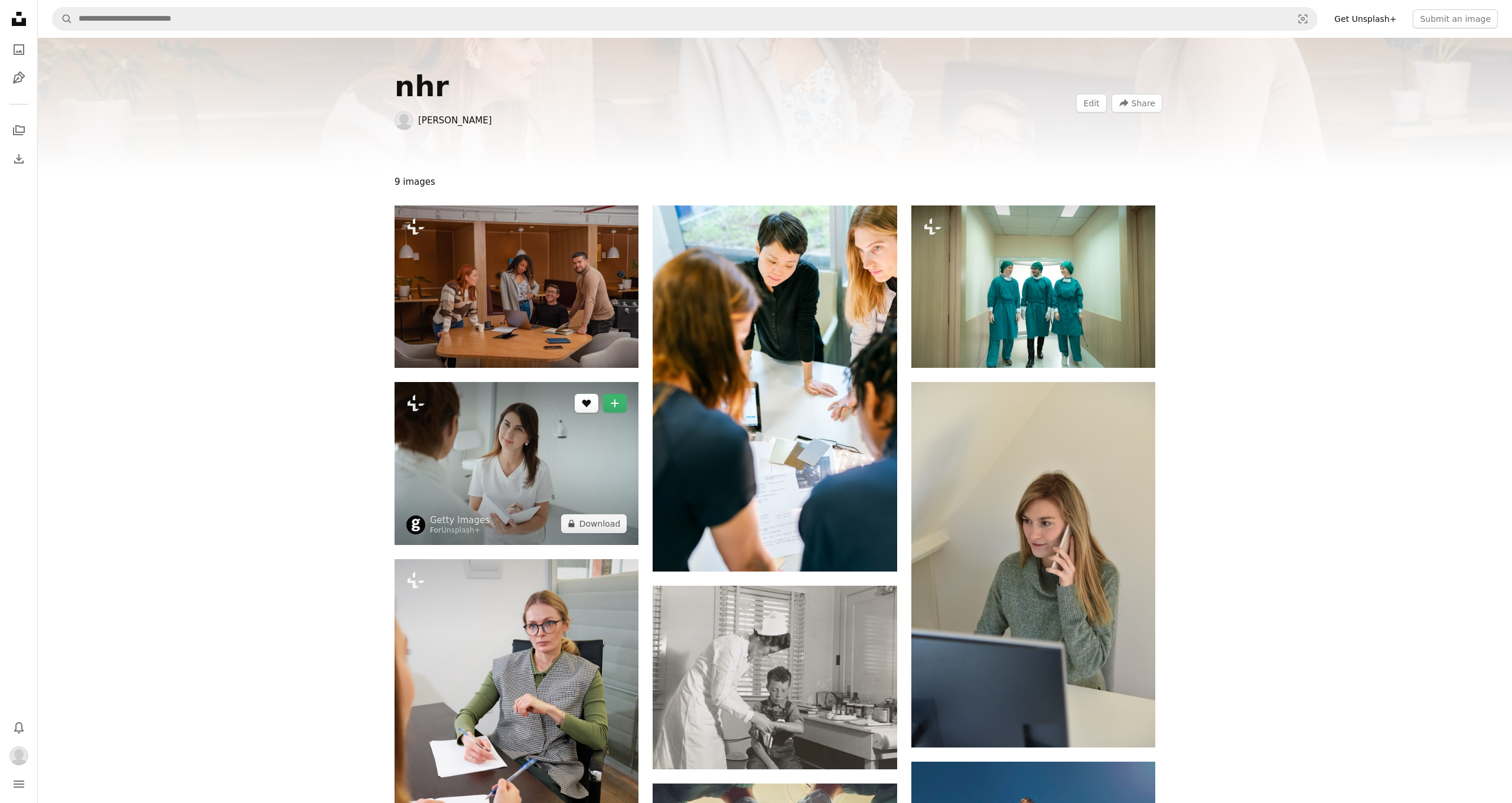
click at [588, 405] on icon "Like" at bounding box center [587, 403] width 9 height 8
click at [588, 405] on icon "Unlike" at bounding box center [587, 403] width 9 height 8
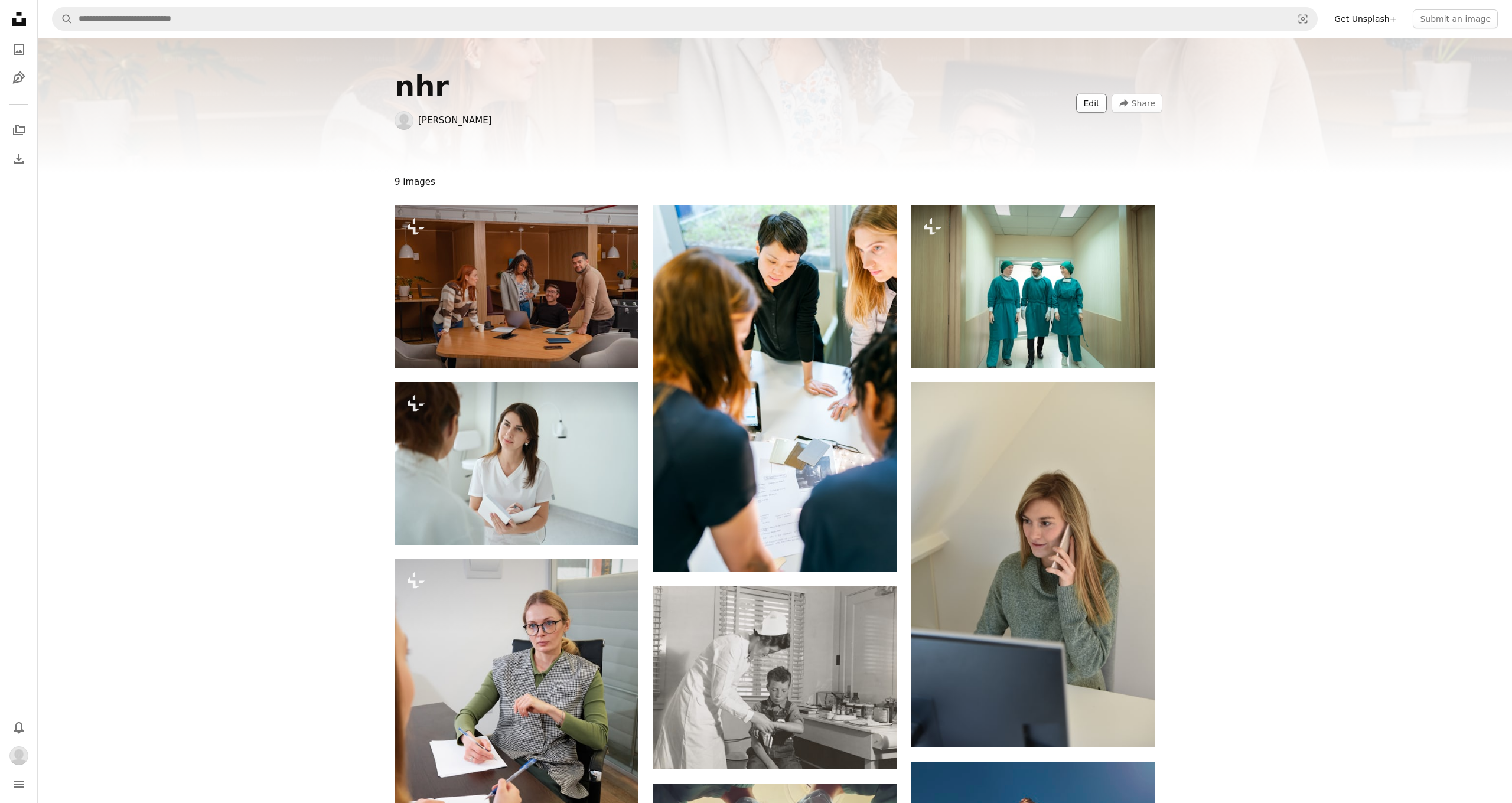
click at [1097, 100] on button "Edit" at bounding box center [1091, 103] width 31 height 19
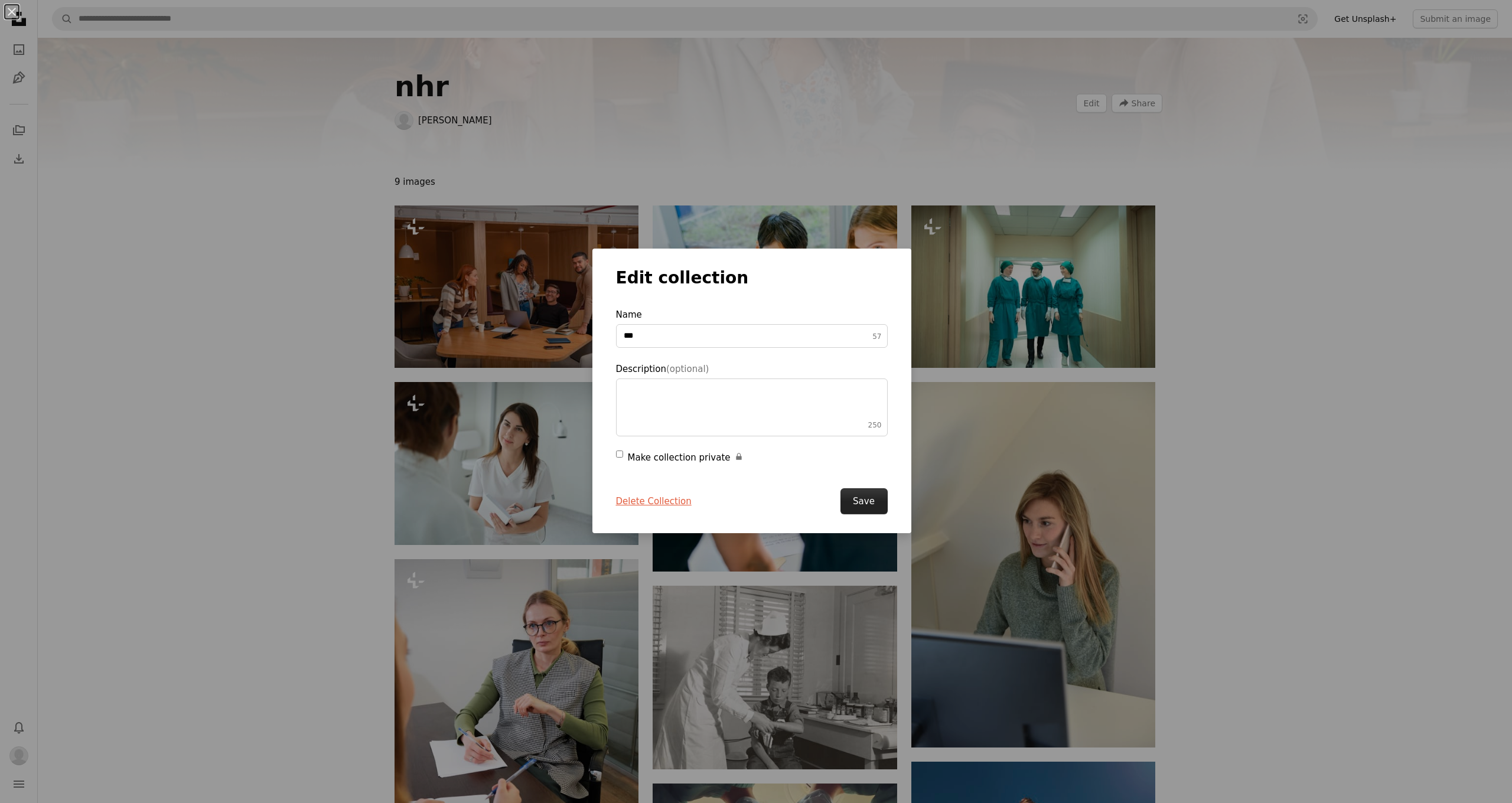
click at [868, 497] on button "Save" at bounding box center [863, 501] width 48 height 26
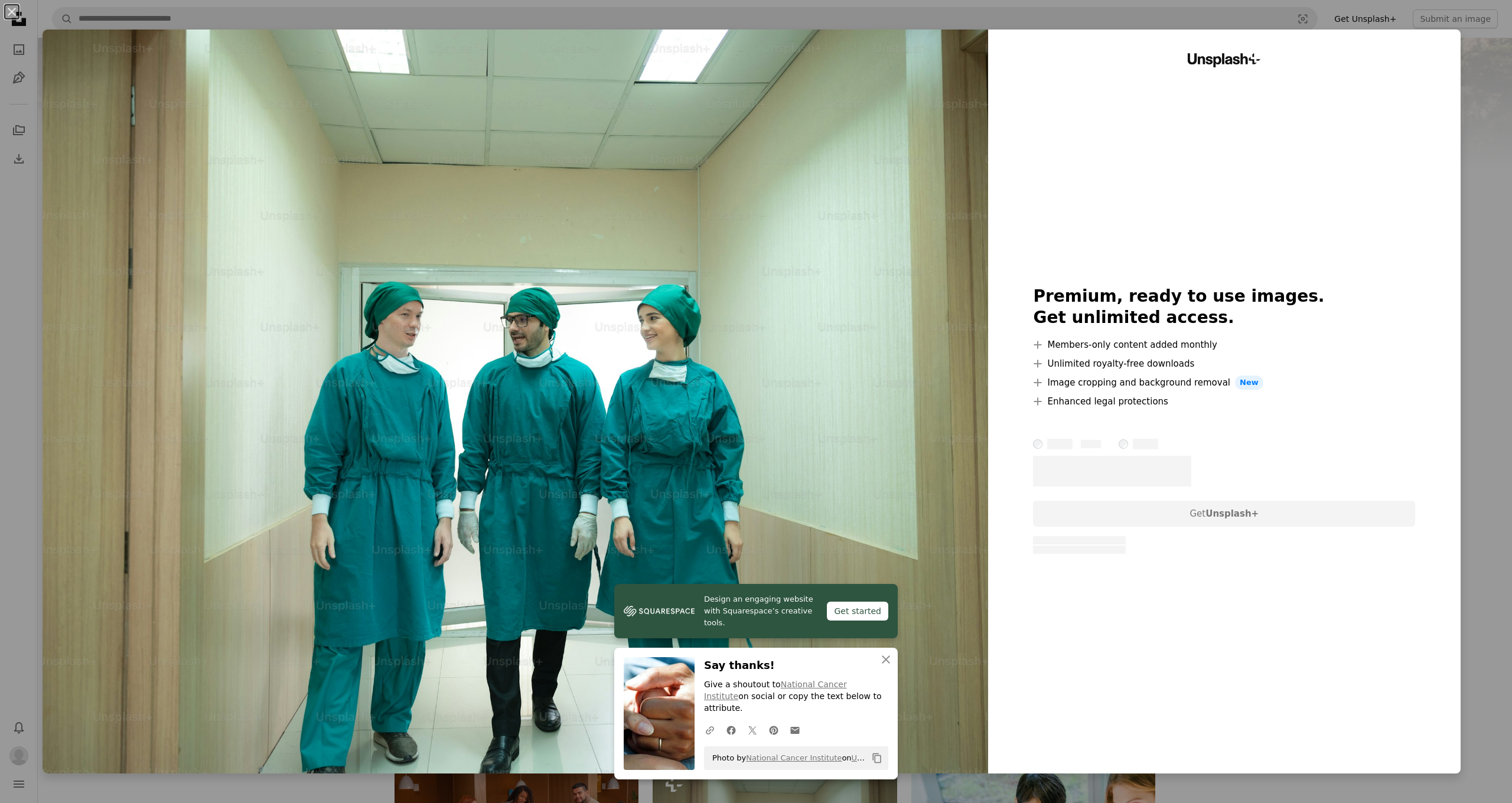
scroll to position [461, 0]
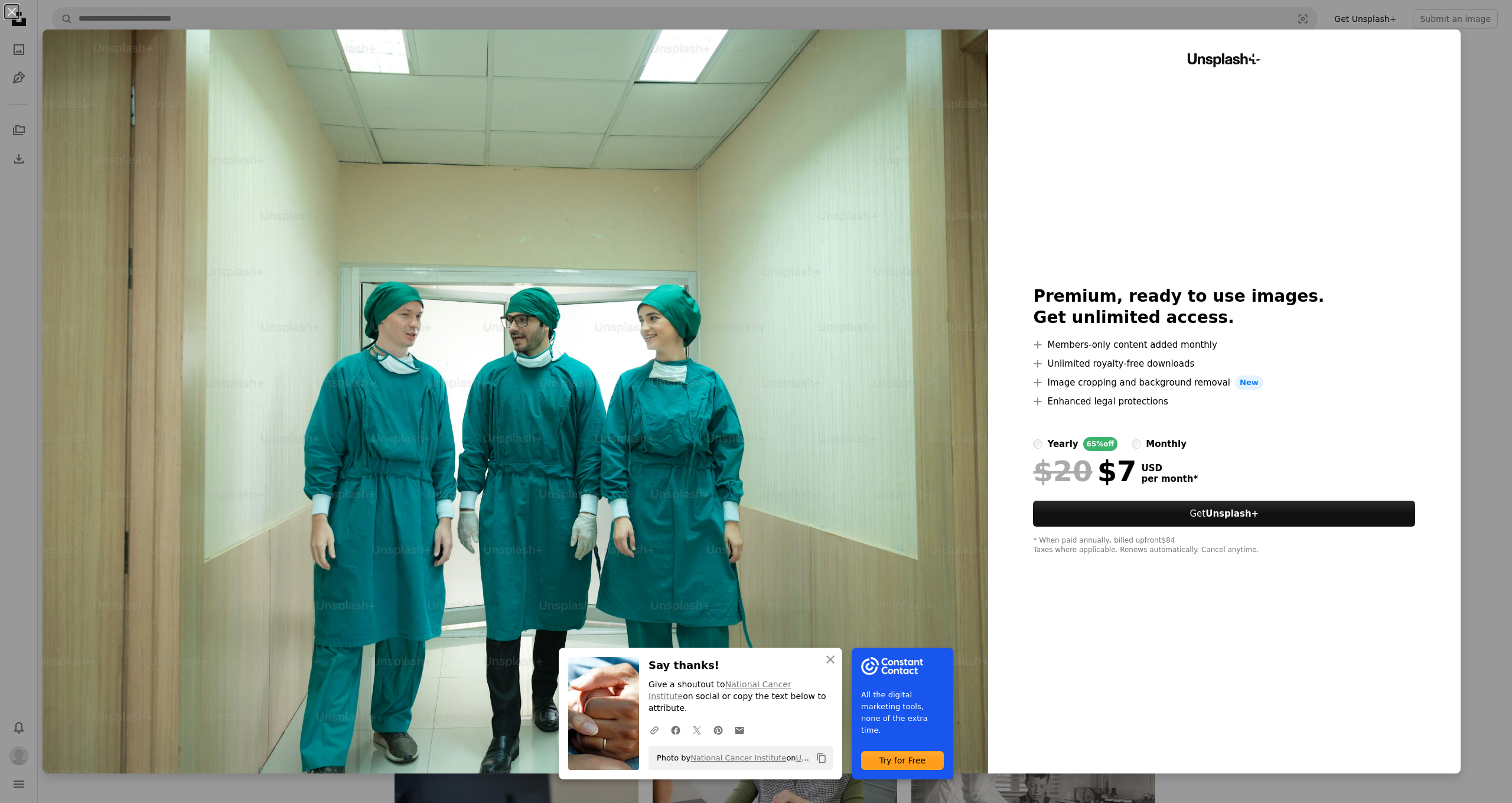
click at [1147, 444] on label "monthly" at bounding box center [1158, 444] width 55 height 14
click at [1180, 518] on link "Get Unsplash+" at bounding box center [1224, 513] width 382 height 26
